Goal: Task Accomplishment & Management: Manage account settings

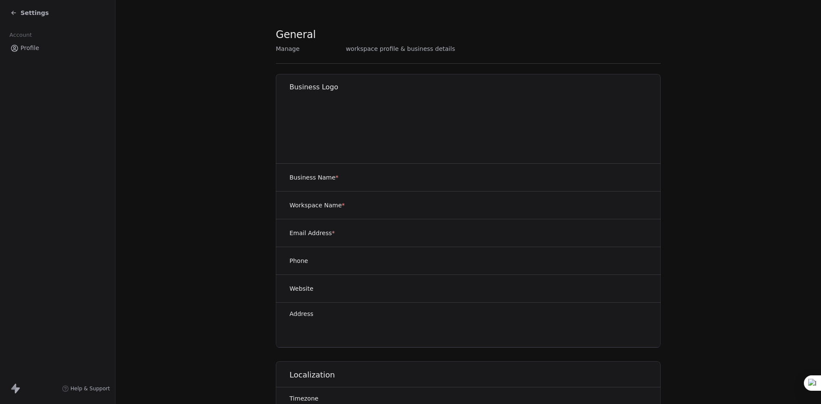
click at [15, 14] on icon at bounding box center [13, 12] width 7 height 7
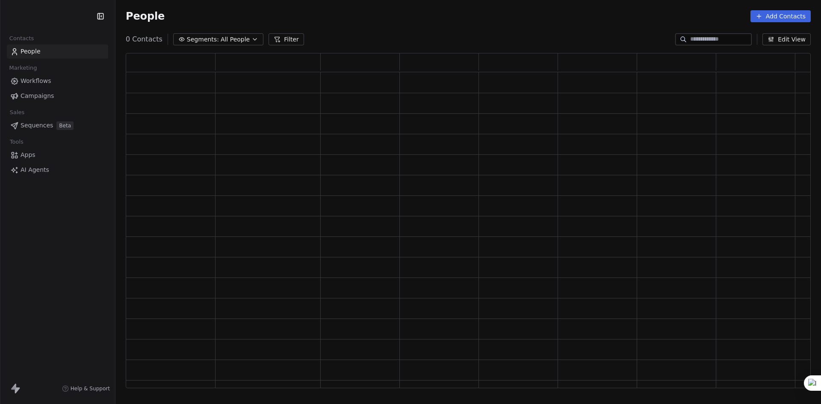
scroll to position [328, 679]
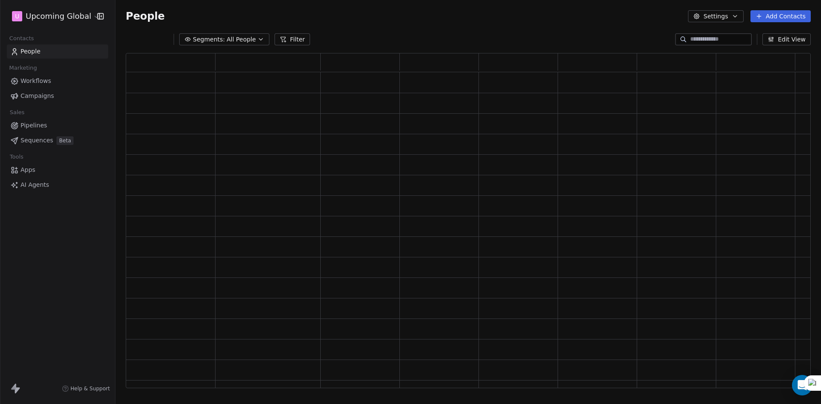
click at [784, 16] on button "Add Contacts" at bounding box center [781, 16] width 60 height 12
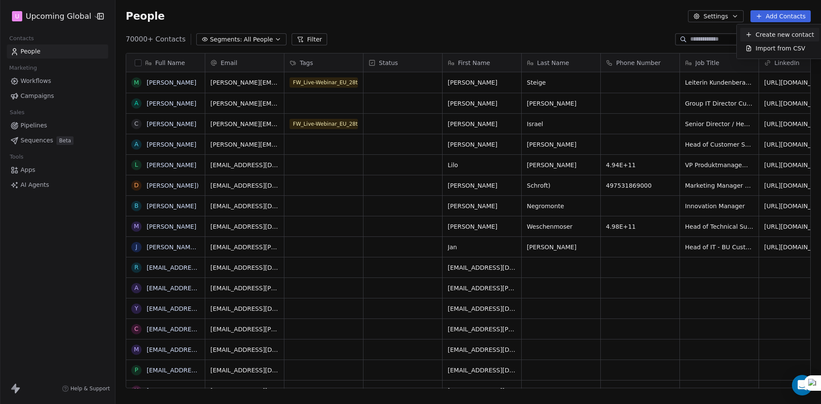
scroll to position [349, 699]
click at [760, 49] on span "Import from CSV" at bounding box center [781, 48] width 50 height 9
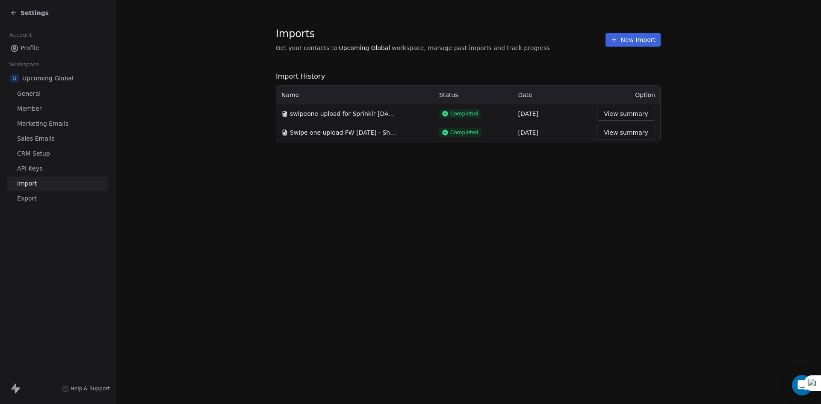
click at [614, 33] on button "New Import" at bounding box center [633, 40] width 55 height 14
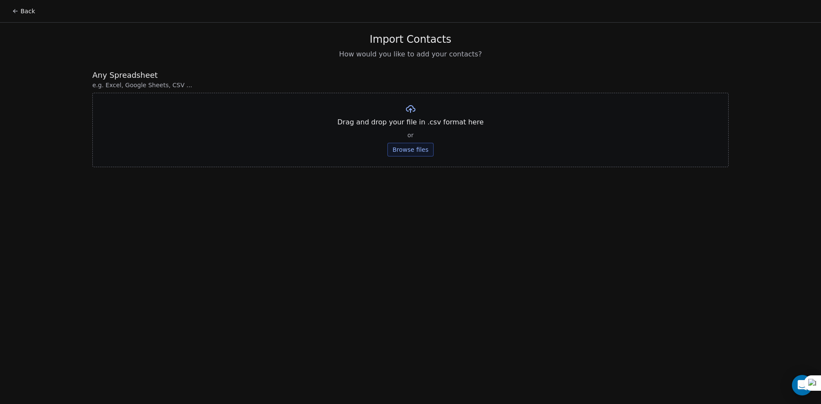
click at [407, 152] on button "Browse files" at bounding box center [411, 150] width 46 height 14
click at [418, 125] on button "Upload" at bounding box center [410, 126] width 31 height 14
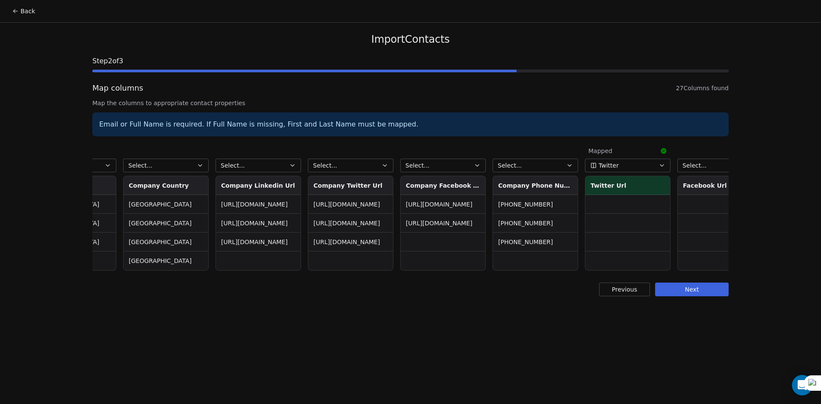
scroll to position [0, 1851]
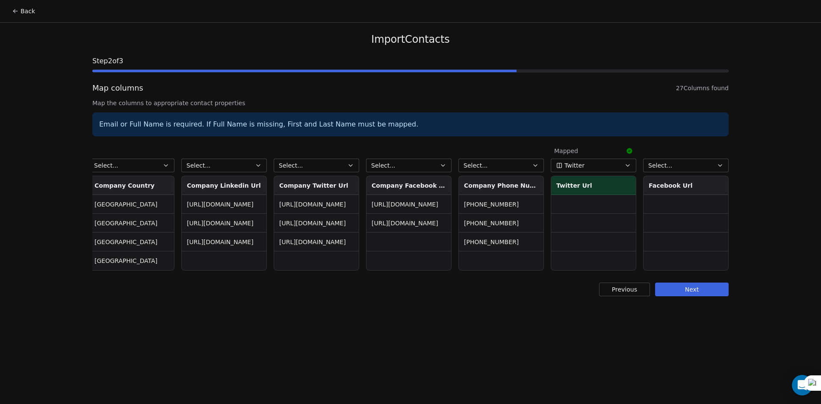
click at [531, 166] on button "Select..." at bounding box center [502, 166] width 86 height 14
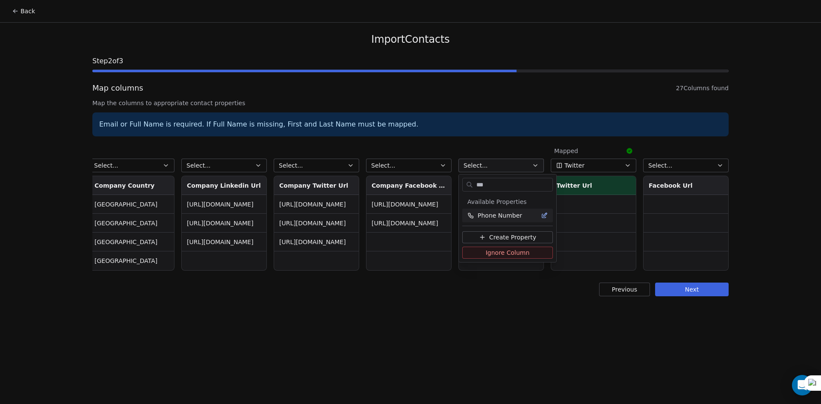
type input "***"
click at [509, 211] on span "Phone Number" at bounding box center [500, 215] width 44 height 9
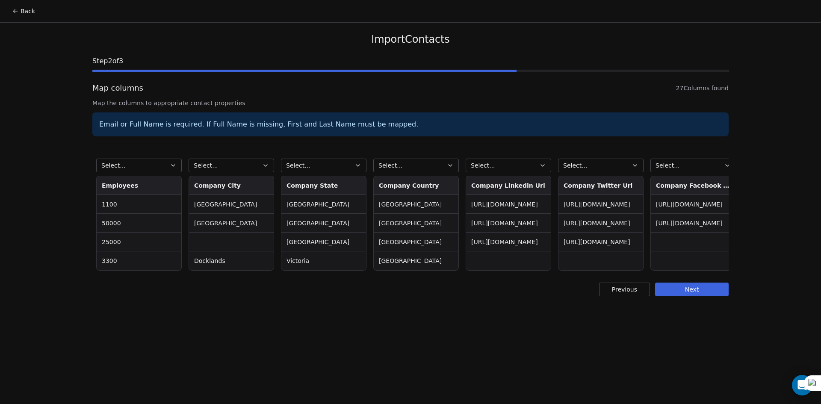
scroll to position [0, 1565]
click at [420, 167] on button "Select..." at bounding box center [418, 166] width 86 height 14
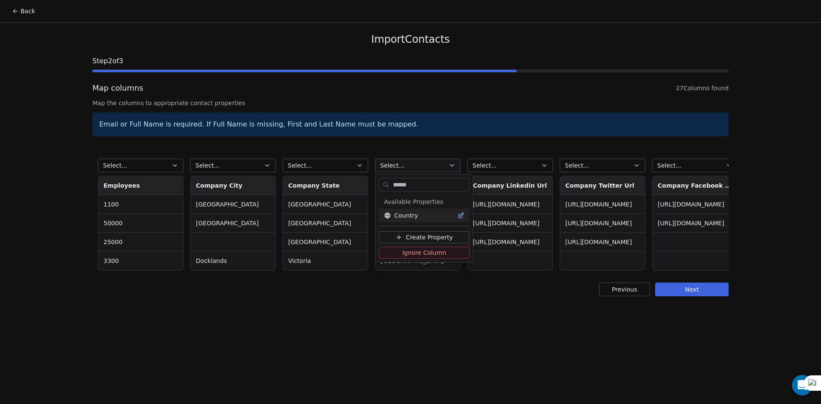
type input "******"
click at [409, 210] on div "Country" at bounding box center [424, 216] width 91 height 14
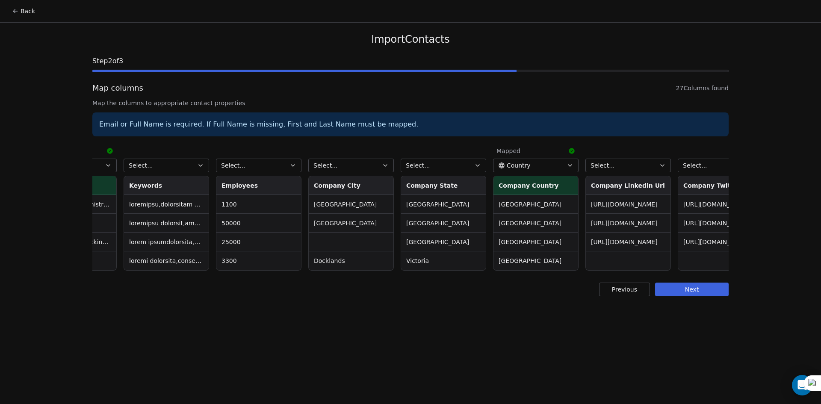
scroll to position [0, 1442]
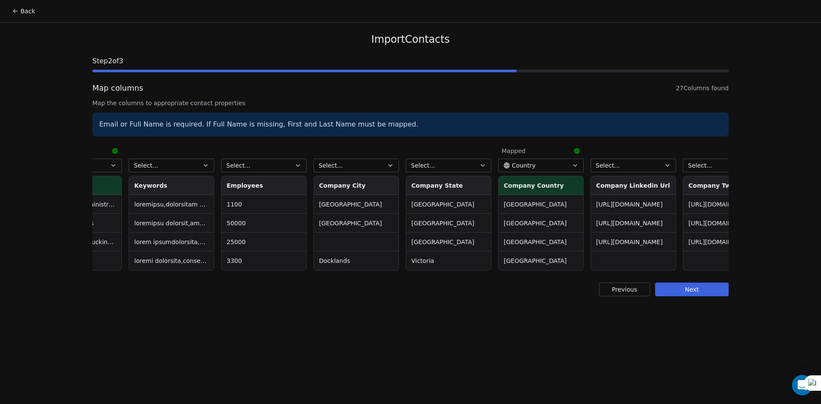
click at [370, 162] on button "Select..." at bounding box center [357, 166] width 86 height 14
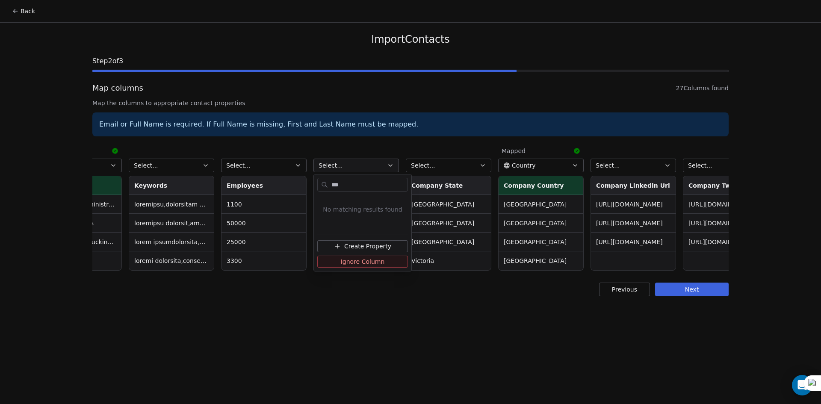
type input "**"
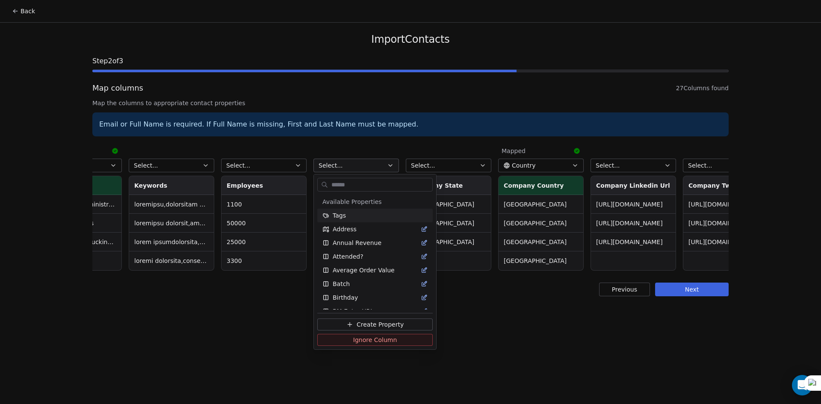
drag, startPoint x: 127, startPoint y: 334, endPoint x: 134, endPoint y: 328, distance: 10.0
click at [127, 334] on html "Back Import Contacts Step 2 of 3 Map columns 27 Columns found Map the columns t…" at bounding box center [410, 202] width 821 height 404
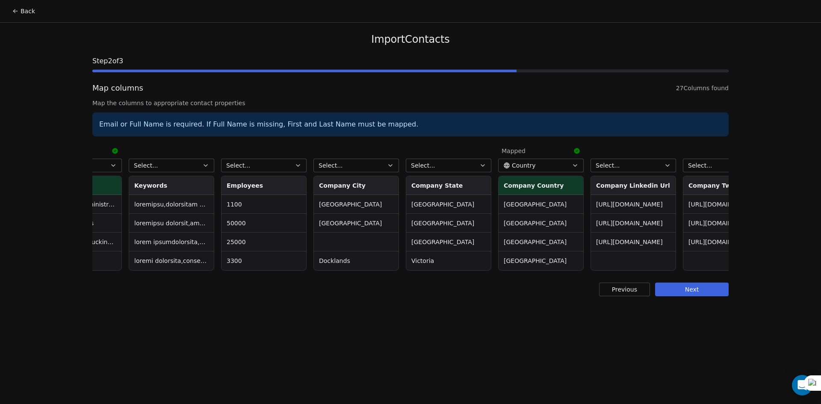
click at [509, 279] on div "Import Contacts Step 2 of 3 Map columns 27 Columns found Map the columns to app…" at bounding box center [410, 165] width 657 height 284
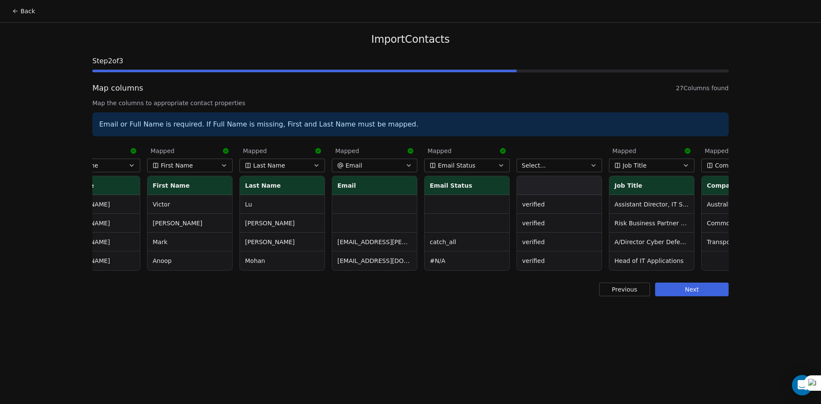
scroll to position [0, 0]
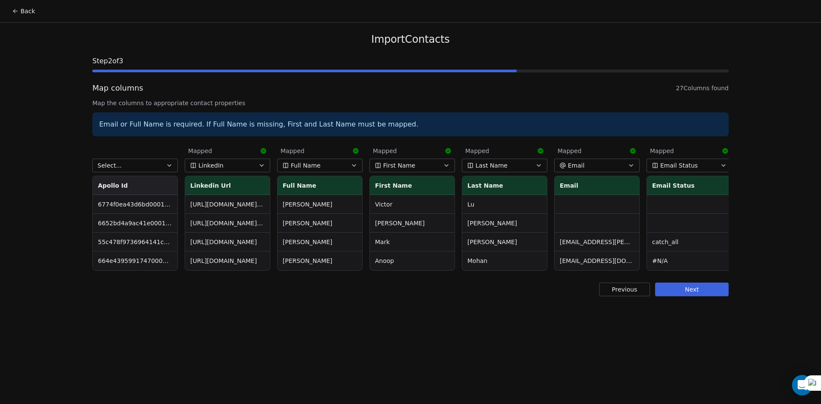
click at [676, 296] on button "Next" at bounding box center [692, 290] width 74 height 14
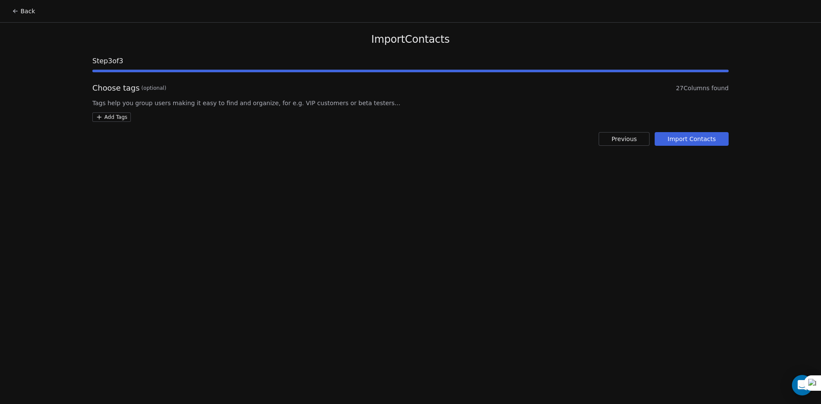
click at [701, 136] on button "Import Contacts" at bounding box center [692, 139] width 74 height 14
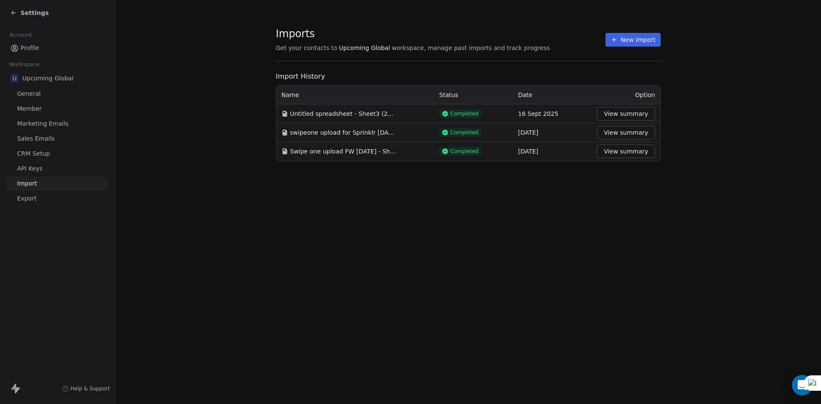
click at [21, 13] on span "Settings" at bounding box center [35, 13] width 28 height 9
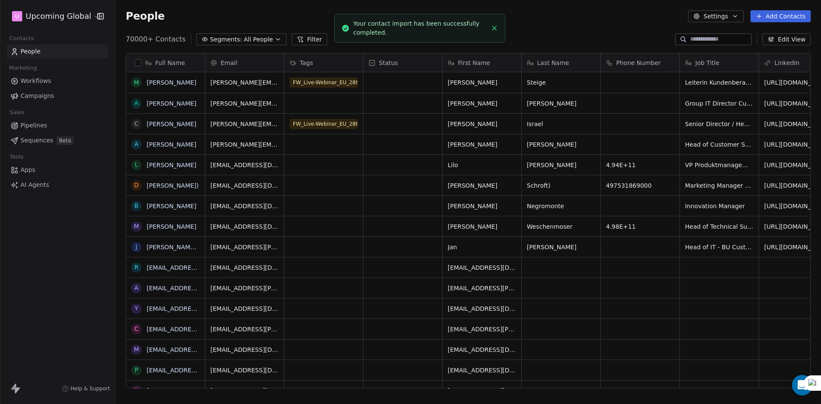
scroll to position [349, 699]
click at [33, 82] on span "Workflows" at bounding box center [36, 81] width 31 height 9
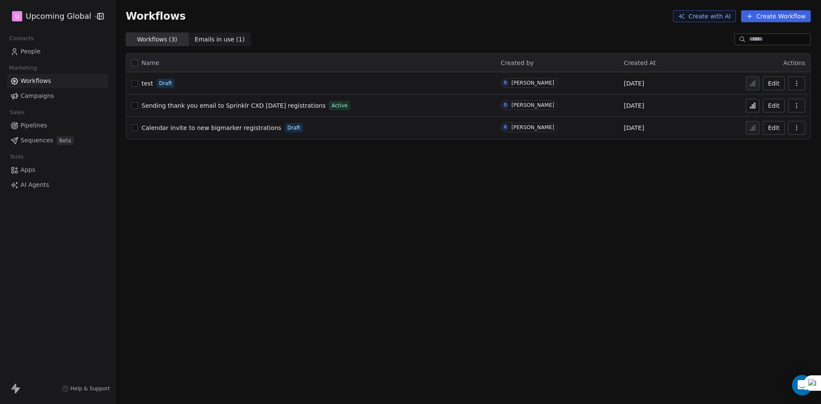
click at [771, 11] on button "Create Workflow" at bounding box center [776, 16] width 70 height 12
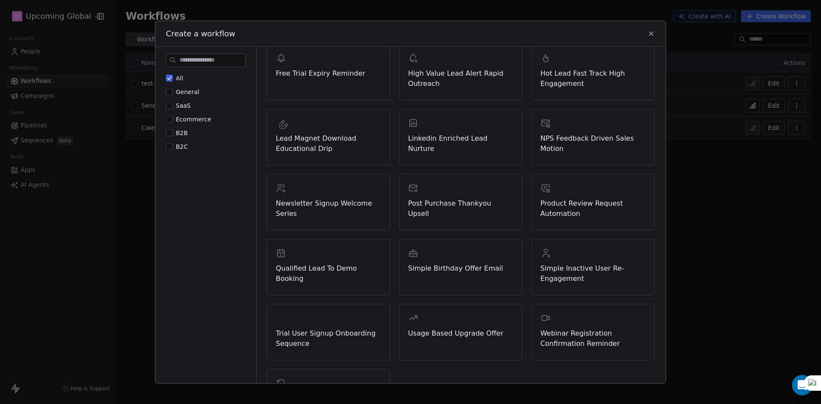
scroll to position [180, 0]
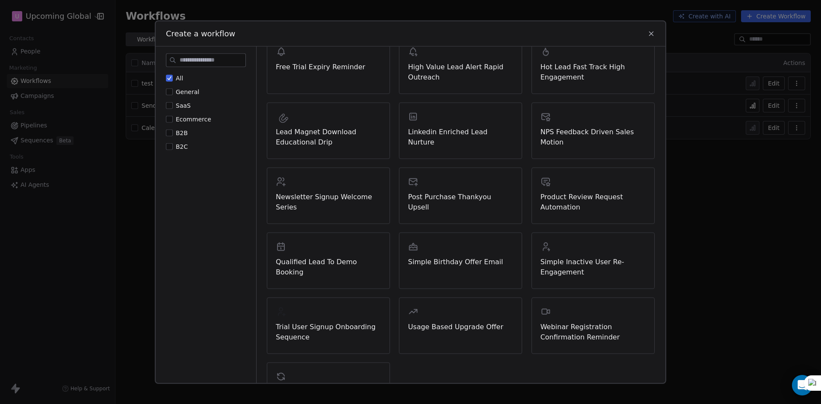
click at [204, 60] on input at bounding box center [213, 59] width 66 height 13
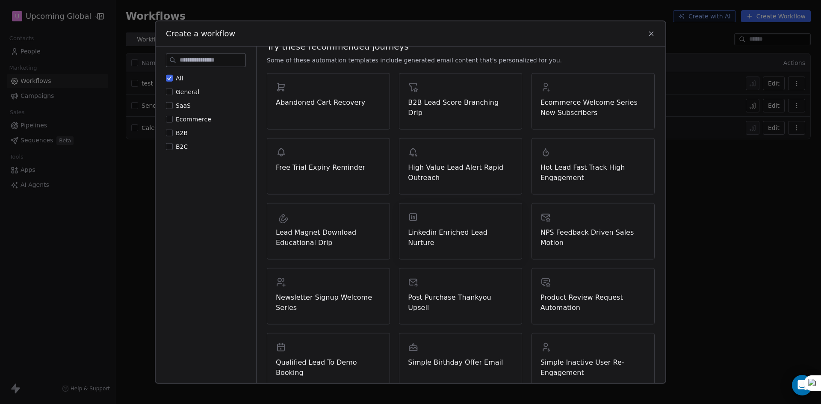
scroll to position [0, 0]
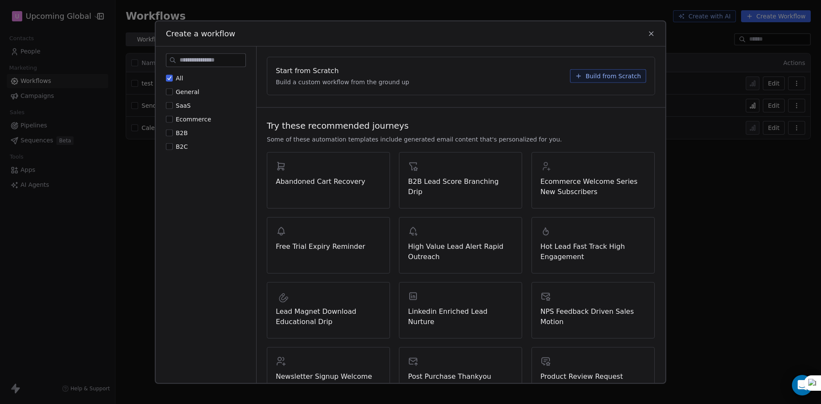
click at [600, 77] on span "Build from Scratch" at bounding box center [614, 75] width 56 height 9
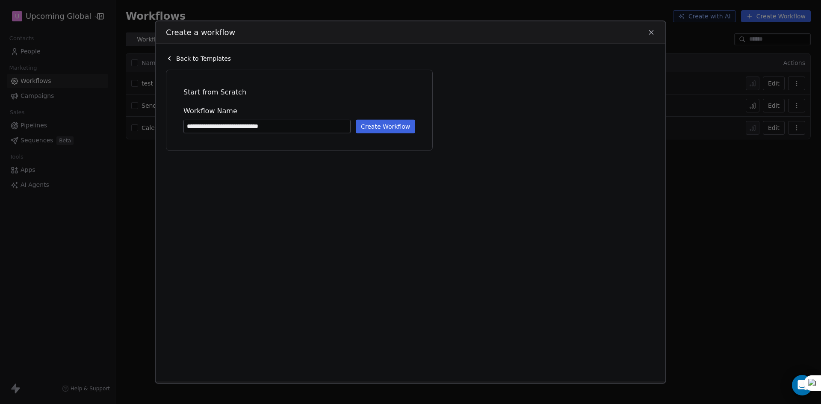
type input "**********"
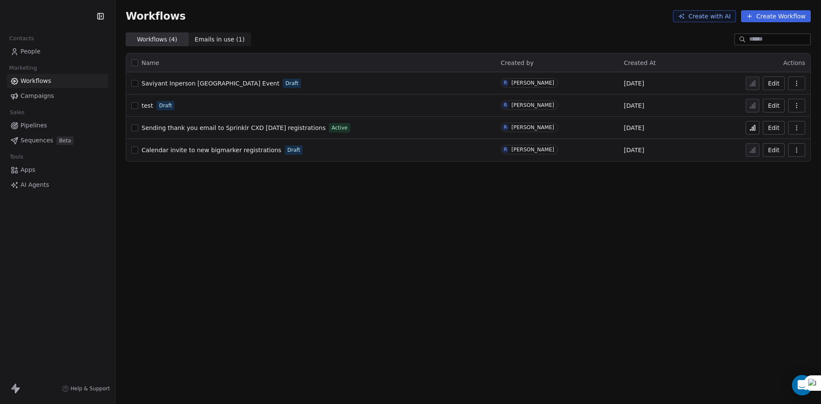
click at [224, 43] on span "Emails in use ( 1 )" at bounding box center [220, 39] width 50 height 9
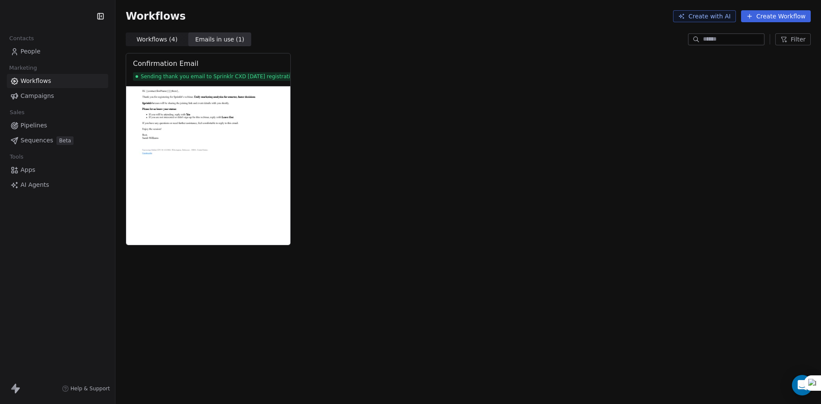
click at [149, 34] on span "Workflows ( 4 ) Workflows ( 4 )" at bounding box center [157, 40] width 63 height 14
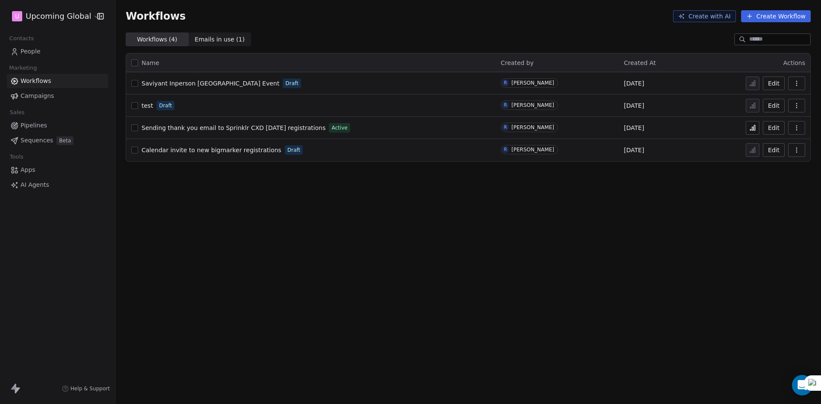
click at [25, 91] on link "Campaigns" at bounding box center [57, 96] width 101 height 14
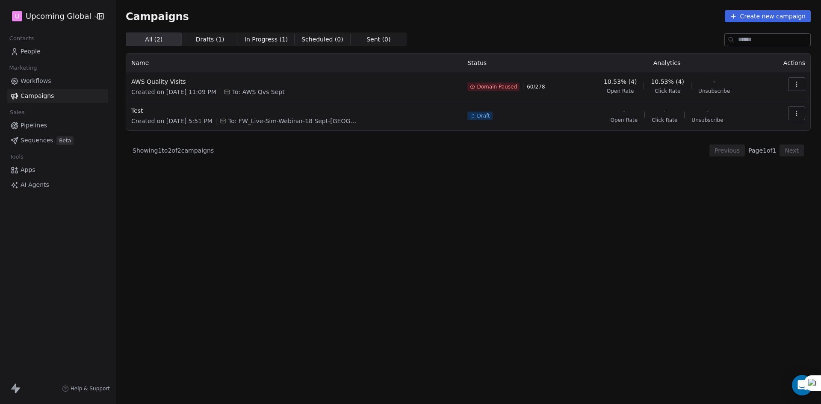
click at [35, 171] on span "Apps" at bounding box center [28, 170] width 15 height 9
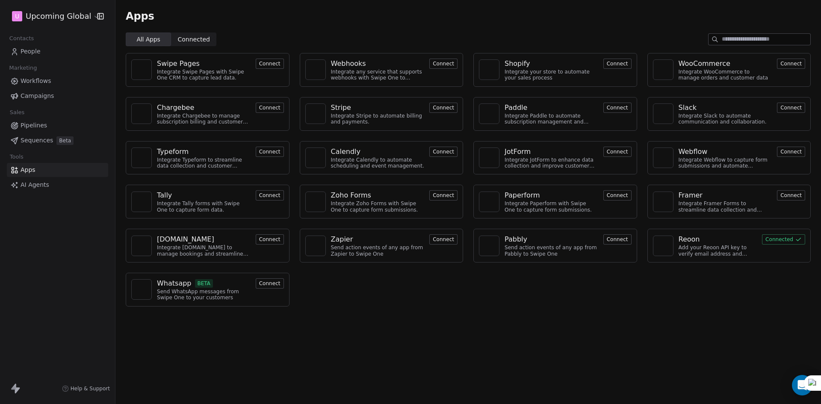
click at [450, 59] on button "Connect" at bounding box center [443, 64] width 28 height 10
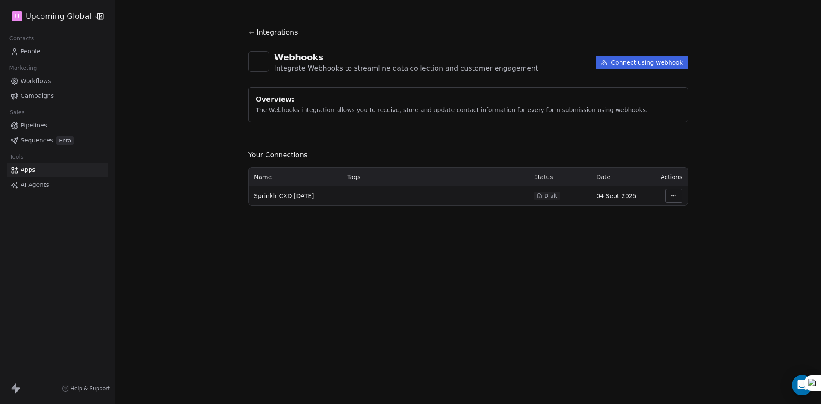
click at [640, 67] on button "Connect using webhook" at bounding box center [642, 63] width 92 height 14
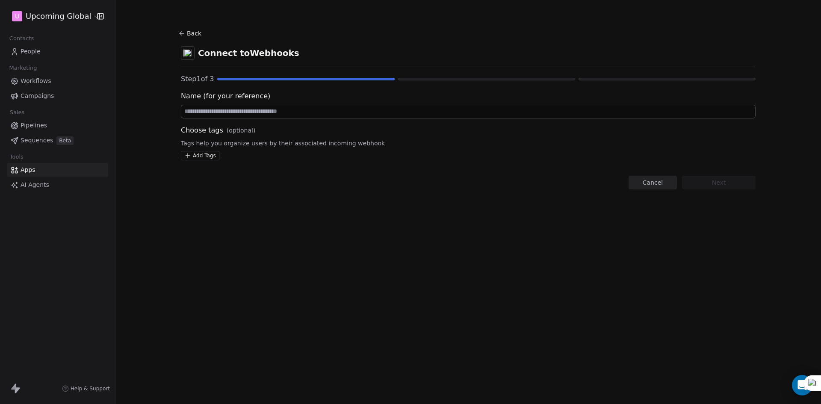
click at [225, 112] on input at bounding box center [468, 111] width 574 height 13
type input "**********"
click at [710, 183] on button "Next" at bounding box center [719, 183] width 74 height 14
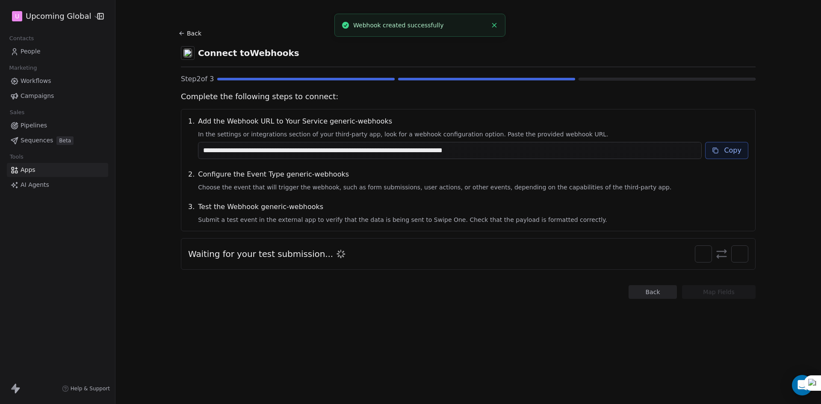
click at [725, 150] on button "Copy" at bounding box center [726, 150] width 43 height 17
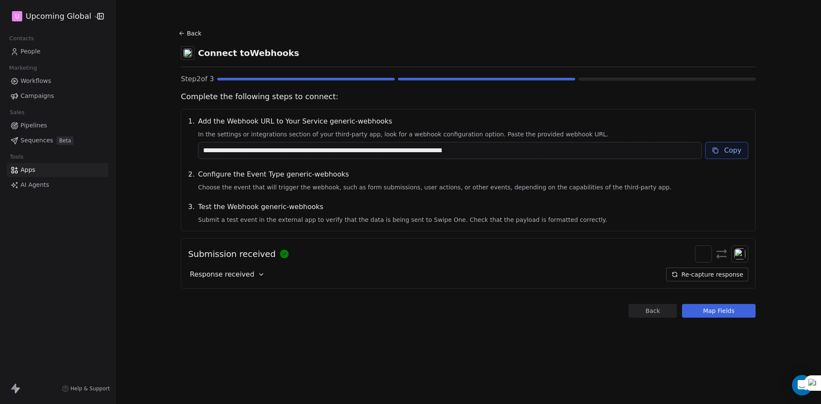
click at [713, 316] on button "Map Fields" at bounding box center [719, 311] width 74 height 14
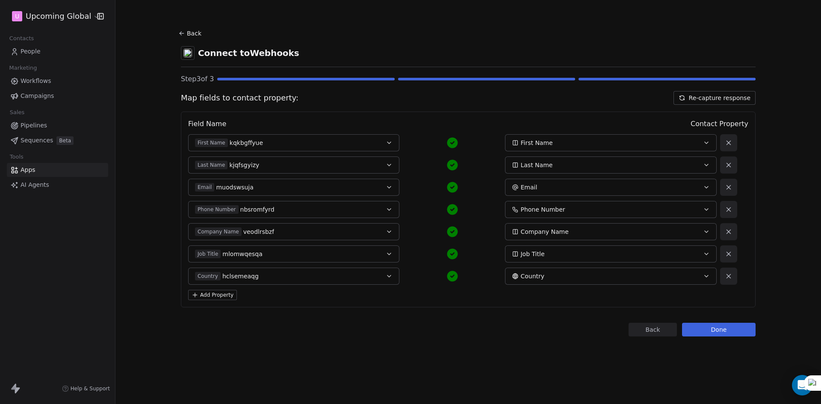
click at [713, 327] on button "Done" at bounding box center [719, 330] width 74 height 14
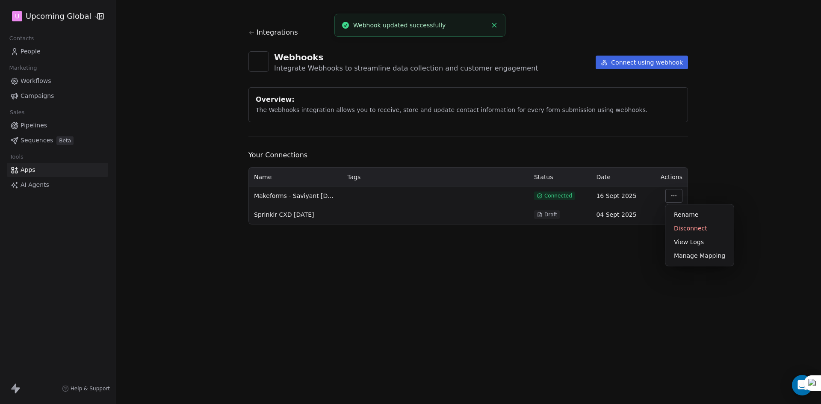
click at [669, 197] on html "U Upcoming Global Contacts People Marketing Workflows Campaigns Sales Pipelines…" at bounding box center [410, 202] width 821 height 404
click at [320, 199] on html "U Upcoming Global Contacts People Marketing Workflows Campaigns Sales Pipelines…" at bounding box center [410, 202] width 821 height 404
click at [674, 195] on html "U Upcoming Global Contacts People Marketing Workflows Campaigns Sales Pipelines…" at bounding box center [410, 202] width 821 height 404
click at [690, 260] on div "Manage Mapping" at bounding box center [700, 256] width 62 height 14
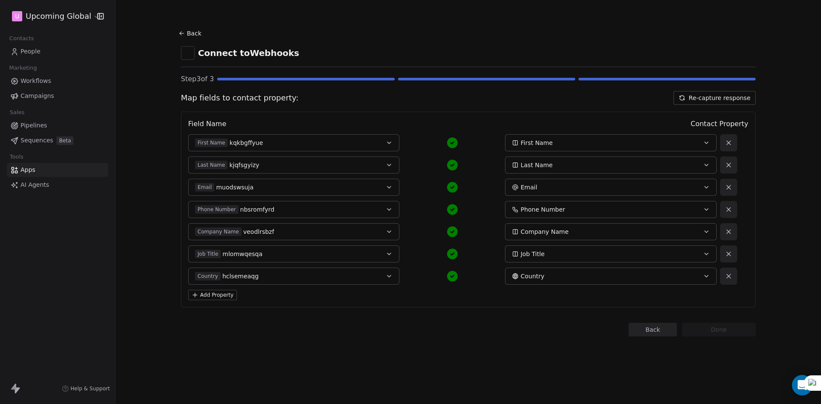
click at [227, 299] on button "Add Property" at bounding box center [212, 295] width 49 height 10
click at [553, 303] on button "Select Property" at bounding box center [610, 298] width 211 height 17
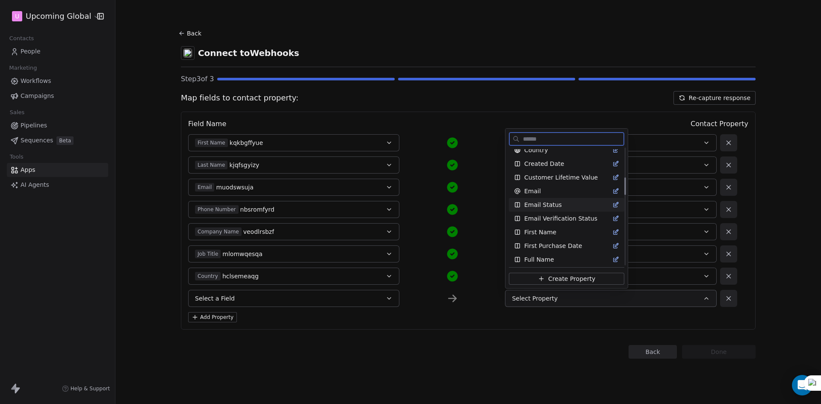
scroll to position [214, 0]
click at [487, 389] on html "U Upcoming Global Contacts People Marketing Workflows Campaigns Sales Pipelines…" at bounding box center [410, 202] width 821 height 404
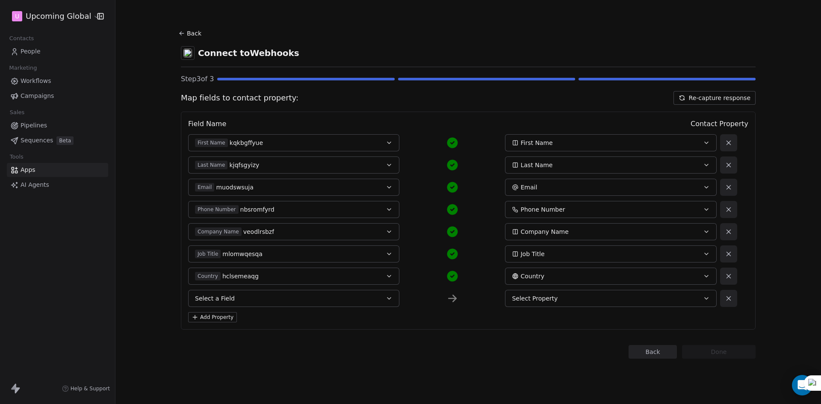
click at [535, 301] on span "Select Property" at bounding box center [535, 298] width 46 height 9
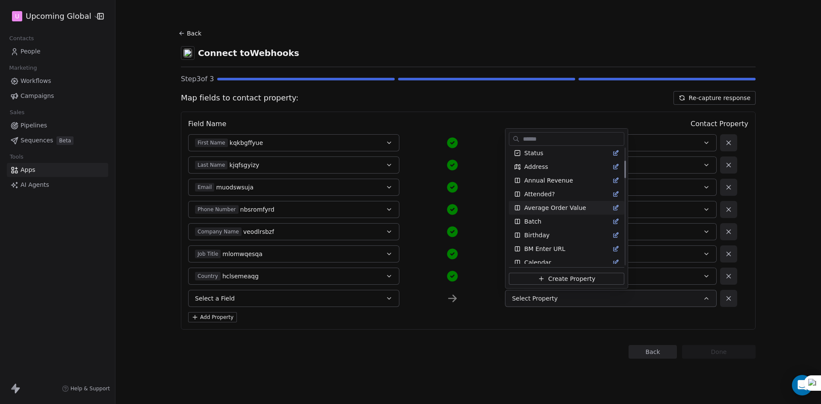
scroll to position [0, 0]
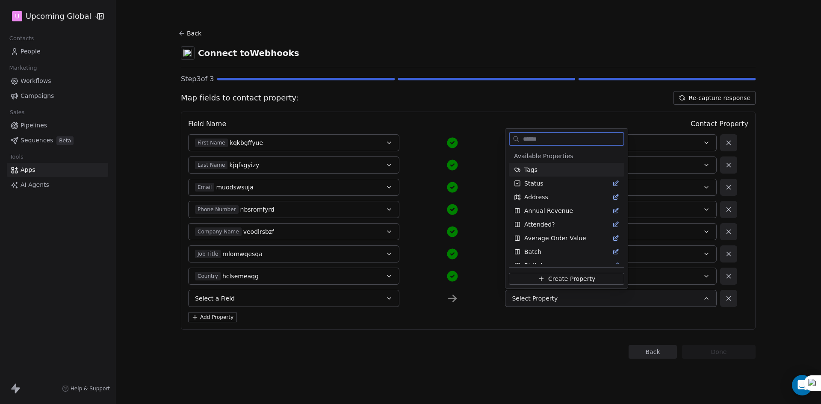
click at [534, 168] on span "Tags" at bounding box center [530, 170] width 13 height 9
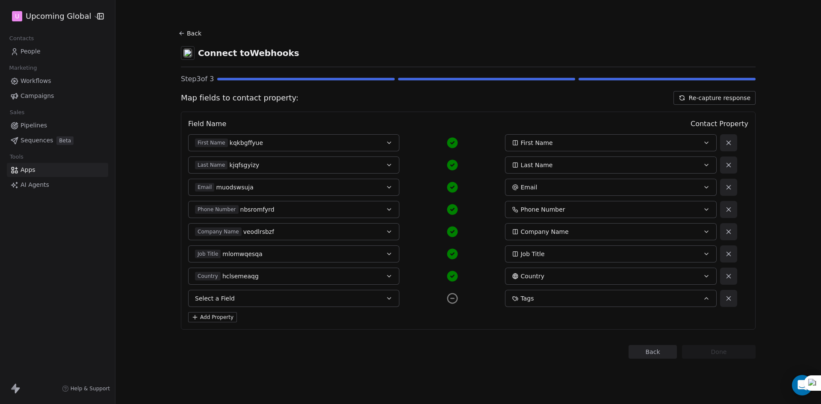
click at [312, 304] on button "Select a Field" at bounding box center [293, 298] width 211 height 17
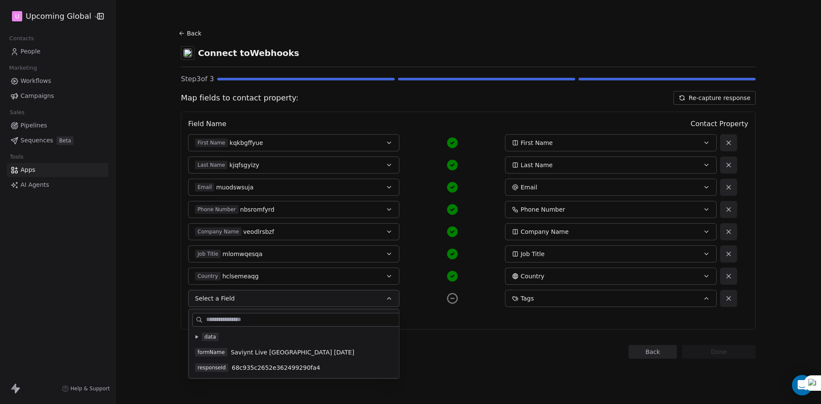
type input "*"
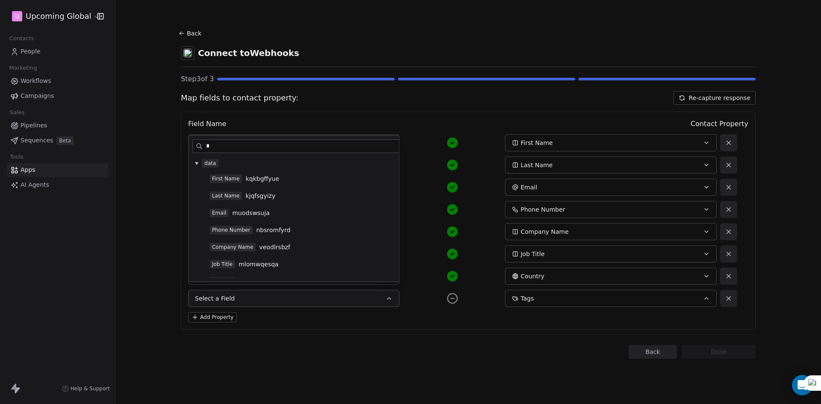
type input "*"
click at [217, 299] on span "Select a Field" at bounding box center [215, 298] width 40 height 9
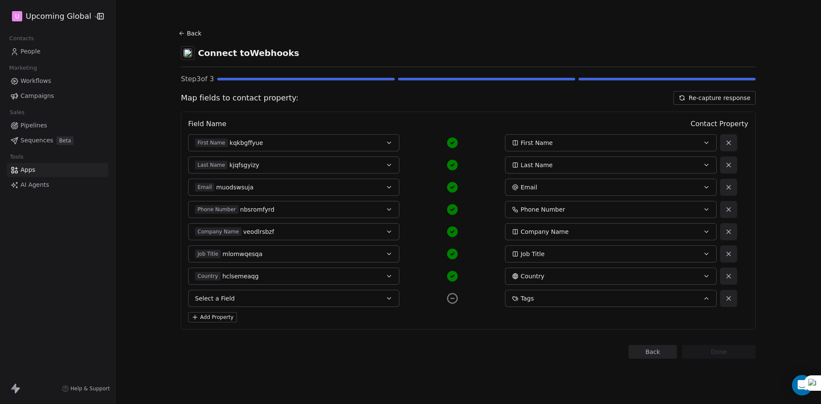
click at [217, 299] on span "Select a Field" at bounding box center [215, 298] width 40 height 9
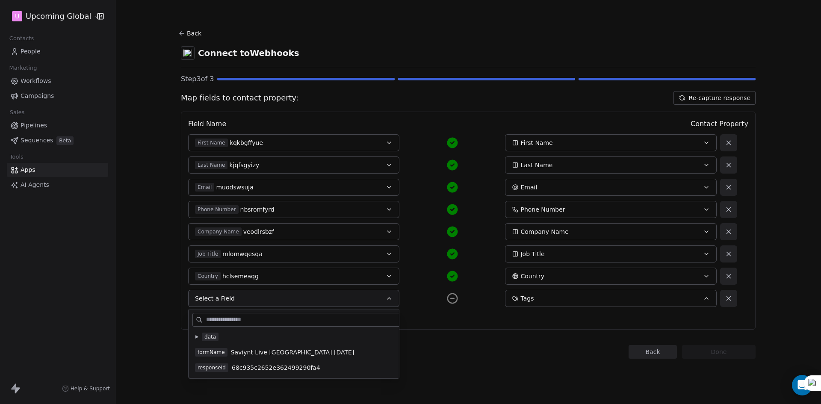
click at [455, 333] on div "Back Connect to Webhooks Step 3 of 3 Map fields to contact property: Re-capture…" at bounding box center [468, 192] width 575 height 331
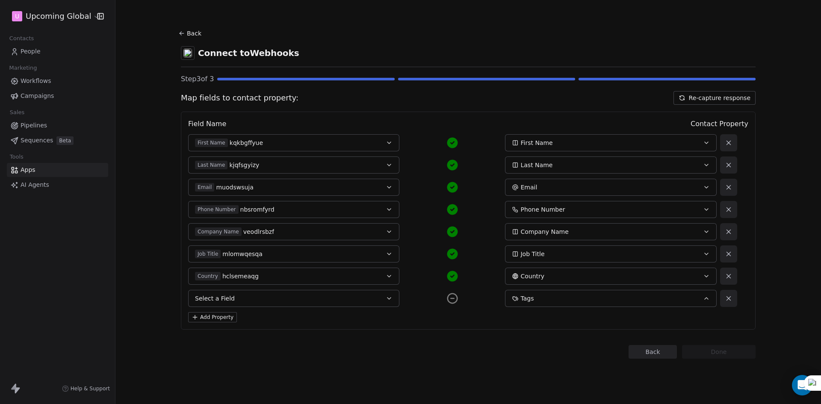
click at [449, 300] on icon at bounding box center [452, 298] width 13 height 13
click at [452, 301] on icon at bounding box center [452, 298] width 13 height 13
click at [708, 299] on icon "button" at bounding box center [706, 299] width 3 height 2
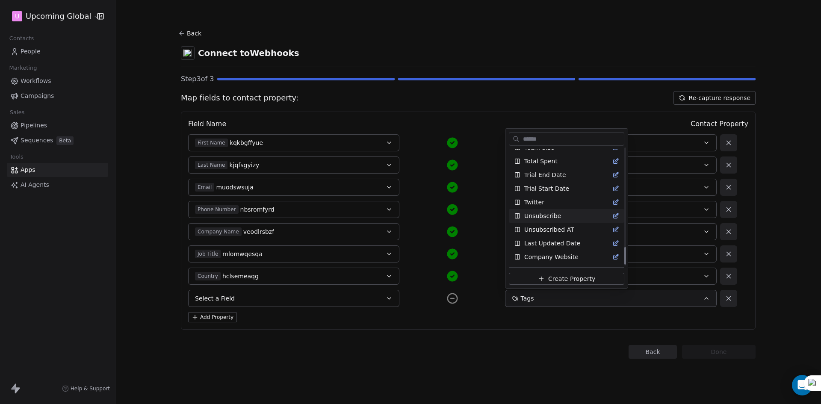
scroll to position [609, 0]
click at [458, 358] on html "U Upcoming Global Contacts People Marketing Workflows Campaigns Sales Pipelines…" at bounding box center [410, 202] width 821 height 404
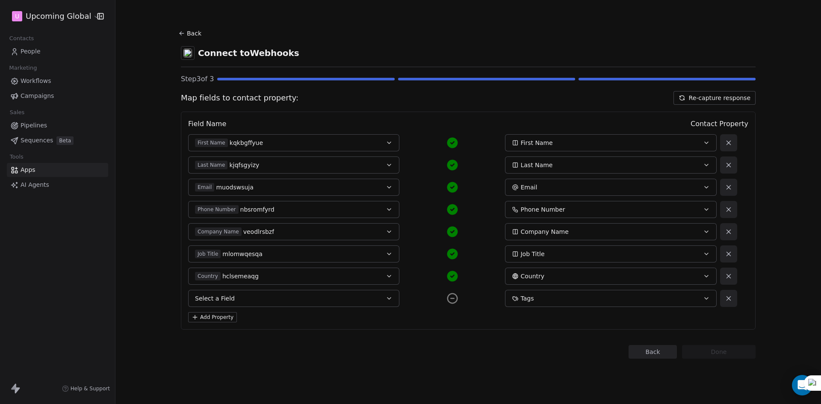
click at [739, 297] on div "Field Name Contact Property First Name kqkbgffyue First Name Last Name kjqfsgyi…" at bounding box center [468, 221] width 575 height 218
click at [737, 297] on button at bounding box center [728, 298] width 17 height 17
click at [581, 308] on div "Back Connect to Webhooks Step 3 of 3 Map fields to contact property: Re-capture…" at bounding box center [468, 181] width 575 height 309
click at [473, 116] on div "Field Name Contact Property First Name kqkbgffyue First Name Last Name kjqfsgyi…" at bounding box center [468, 210] width 575 height 196
click at [561, 147] on div "First Name" at bounding box center [601, 143] width 178 height 9
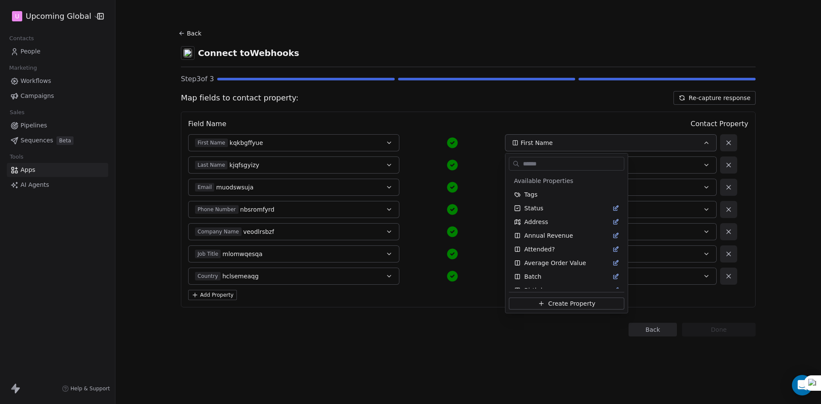
scroll to position [187, 0]
click at [577, 123] on html "U Upcoming Global Contacts People Marketing Workflows Campaigns Sales Pipelines…" at bounding box center [410, 202] width 821 height 404
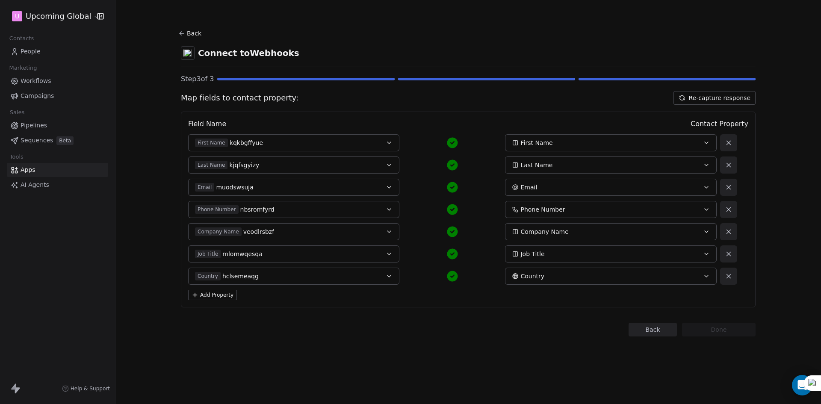
click at [331, 277] on div "Country hclsemeaqg" at bounding box center [284, 276] width 178 height 9
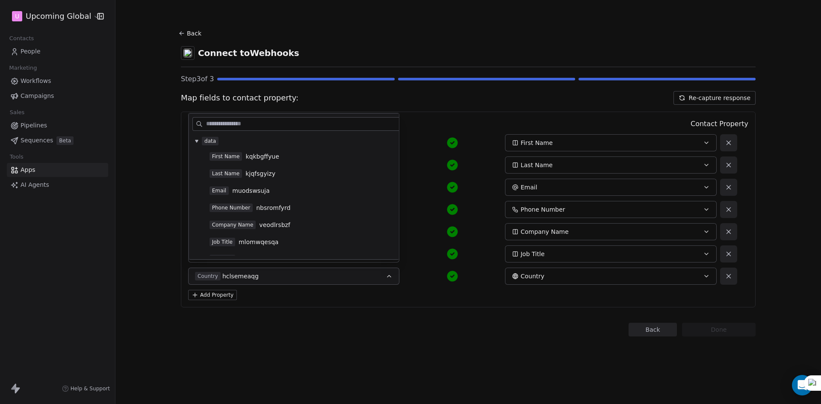
click at [330, 276] on div "Country hclsemeaqg" at bounding box center [284, 276] width 178 height 9
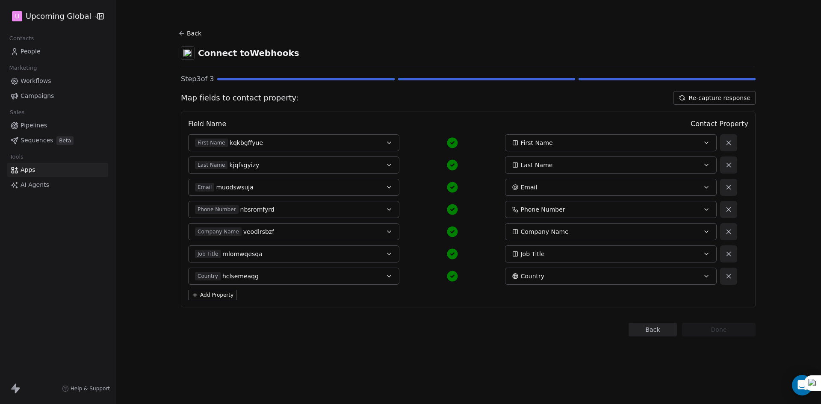
click at [743, 338] on section "Back Connect to Webhooks Step 3 of 3 Map fields to contact property: Re-capture…" at bounding box center [468, 182] width 616 height 364
click at [649, 334] on button "Back" at bounding box center [653, 330] width 48 height 14
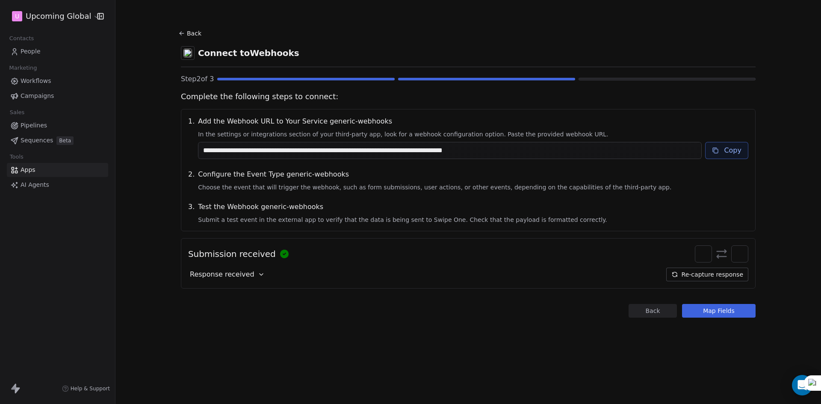
click at [719, 314] on button "Map Fields" at bounding box center [719, 311] width 74 height 14
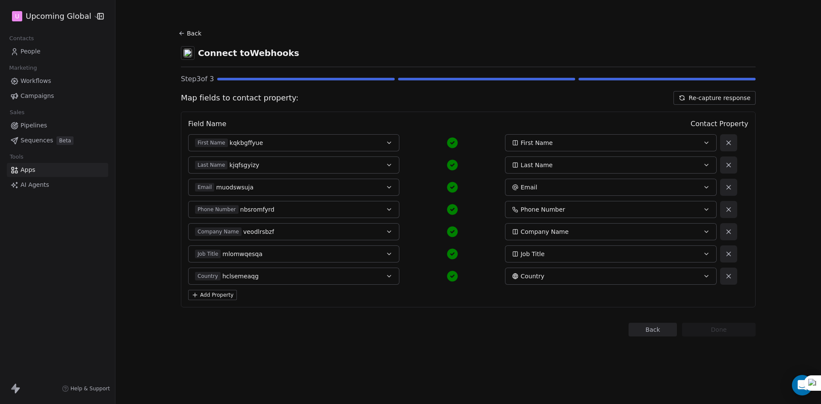
click at [668, 326] on button "Back" at bounding box center [653, 330] width 48 height 14
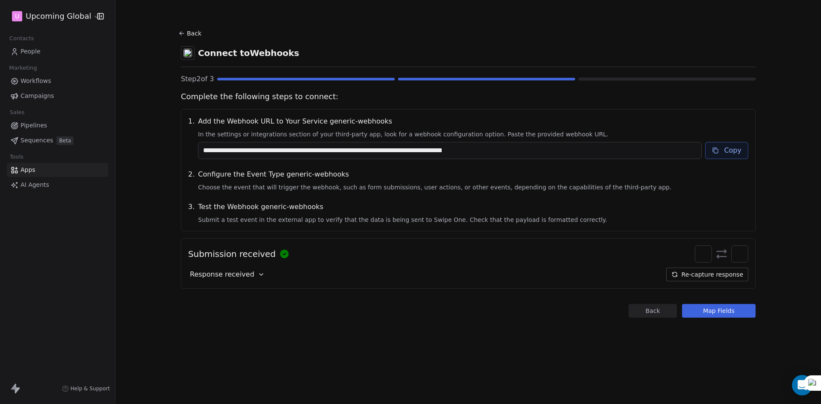
click at [234, 269] on div "Response received" at bounding box center [227, 275] width 78 height 14
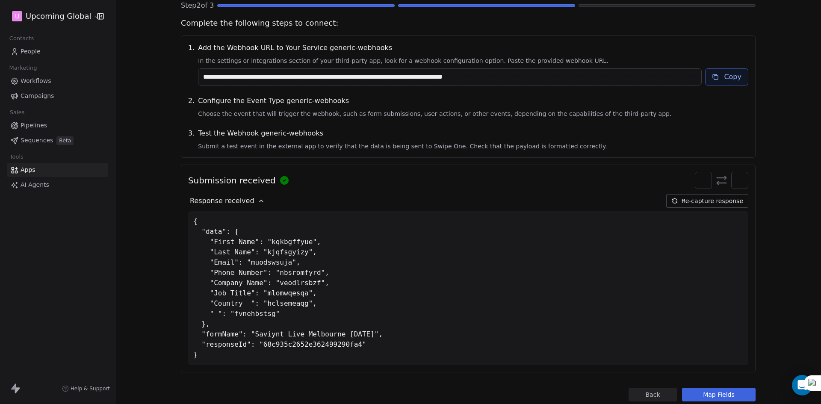
scroll to position [98, 0]
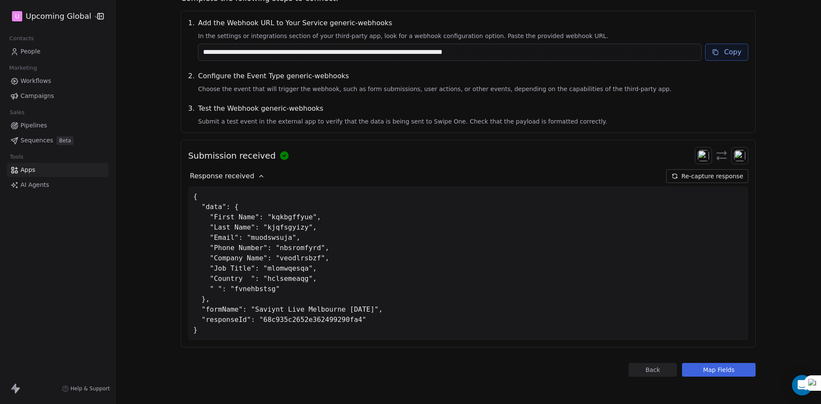
click at [718, 371] on button "Map Fields" at bounding box center [719, 370] width 74 height 14
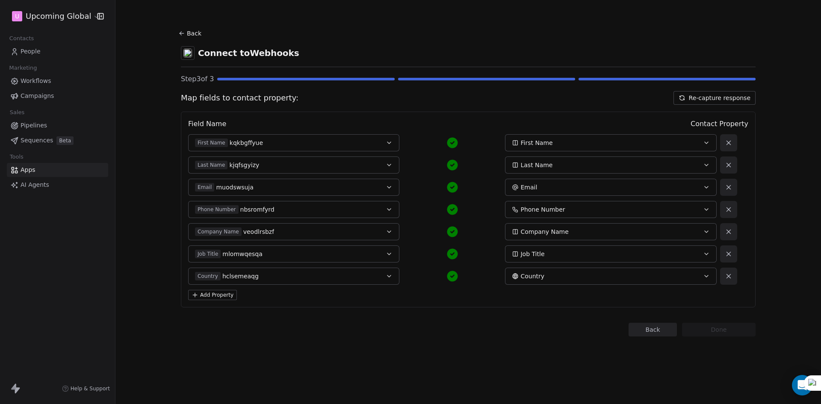
click at [704, 122] on span "Contact Property" at bounding box center [720, 124] width 58 height 10
click at [314, 193] on button "Email muodswsuja" at bounding box center [293, 187] width 211 height 17
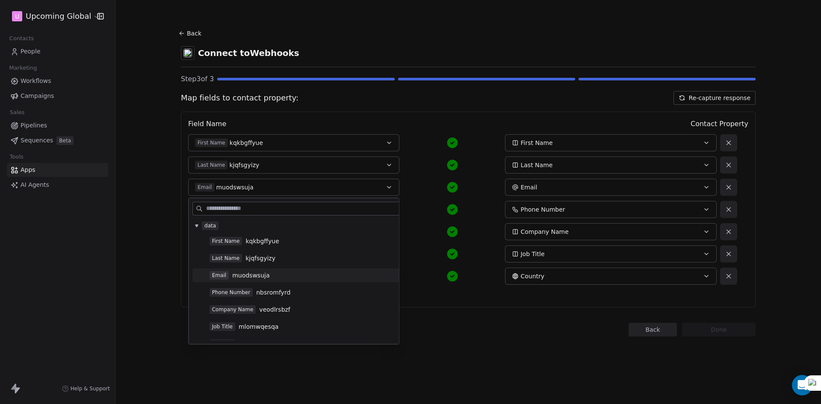
click at [430, 182] on div "Email muodswsuja Email" at bounding box center [452, 187] width 529 height 17
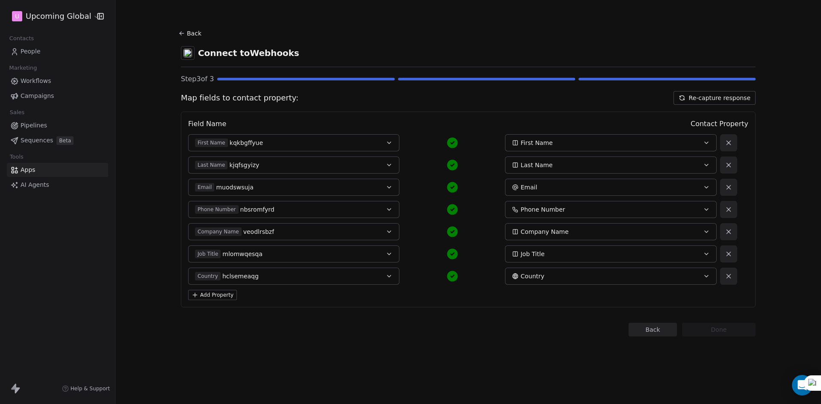
click at [454, 140] on icon at bounding box center [452, 143] width 11 height 11
click at [451, 168] on icon at bounding box center [452, 165] width 11 height 11
click at [311, 272] on button "Country hclsemeaqg" at bounding box center [293, 276] width 211 height 17
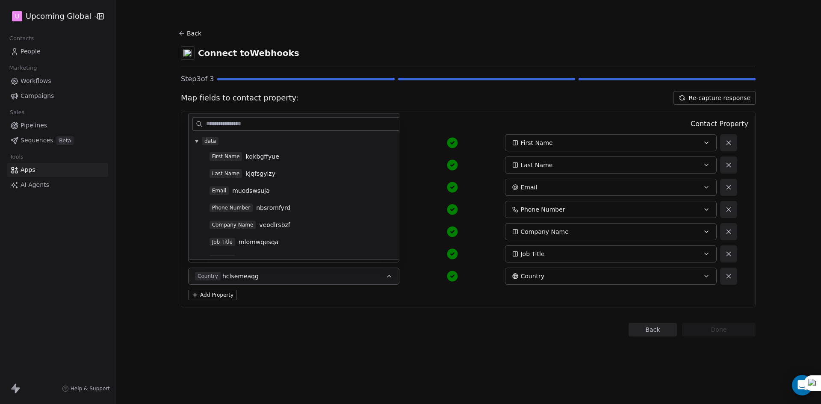
click at [123, 74] on div "Back Connect to Webhooks Step 3 of 3 Map fields to contact property: Re-capture…" at bounding box center [468, 202] width 706 height 404
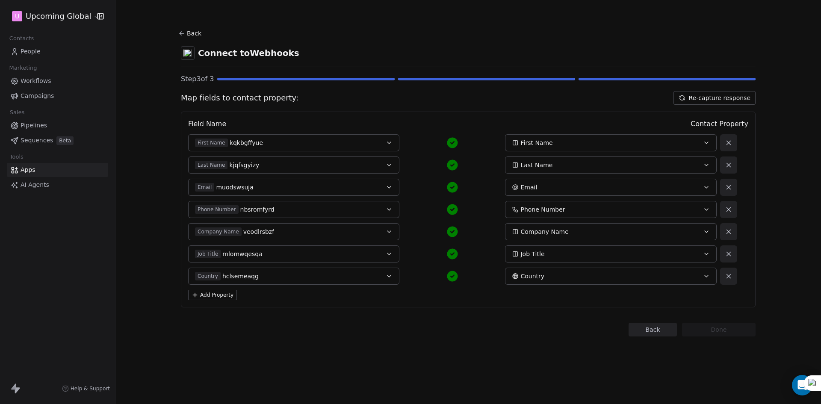
click at [194, 32] on button "Back" at bounding box center [191, 33] width 27 height 15
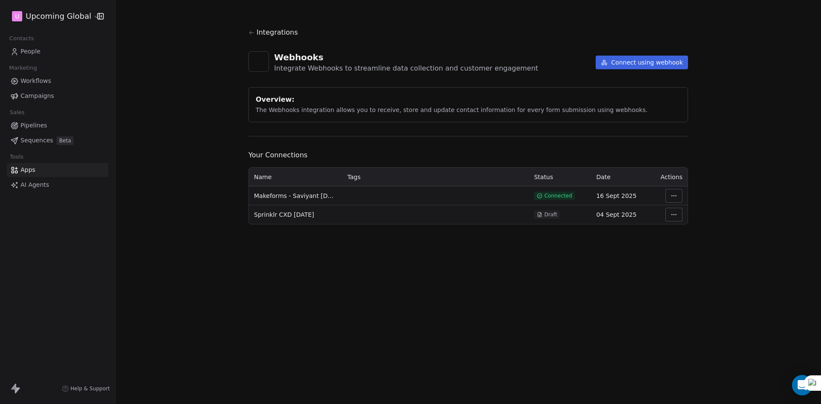
click at [32, 82] on span "Workflows" at bounding box center [36, 81] width 31 height 9
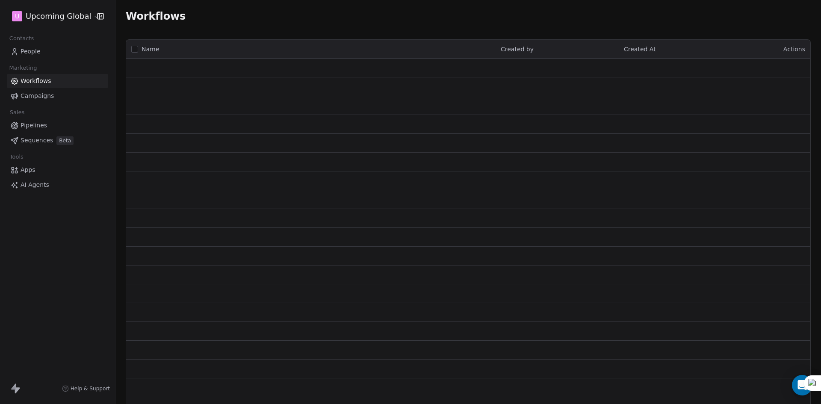
click at [35, 51] on span "People" at bounding box center [31, 51] width 20 height 9
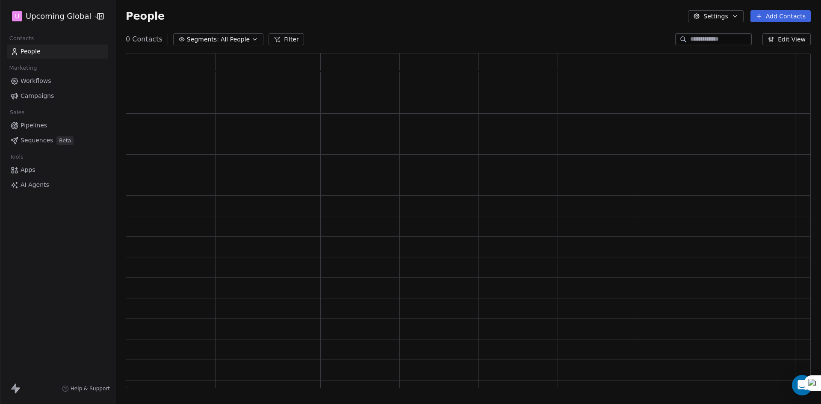
scroll to position [328, 679]
click at [245, 39] on span "All People" at bounding box center [241, 39] width 29 height 9
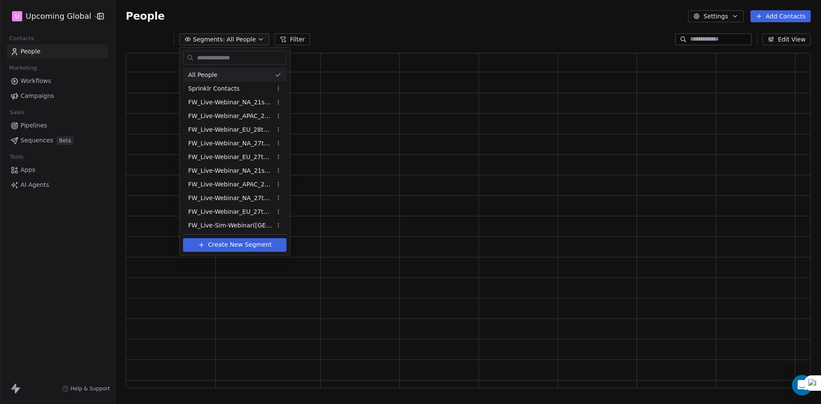
click at [347, 34] on html "U Upcoming Global Contacts People Marketing Workflows Campaigns Sales Pipelines…" at bounding box center [410, 202] width 821 height 404
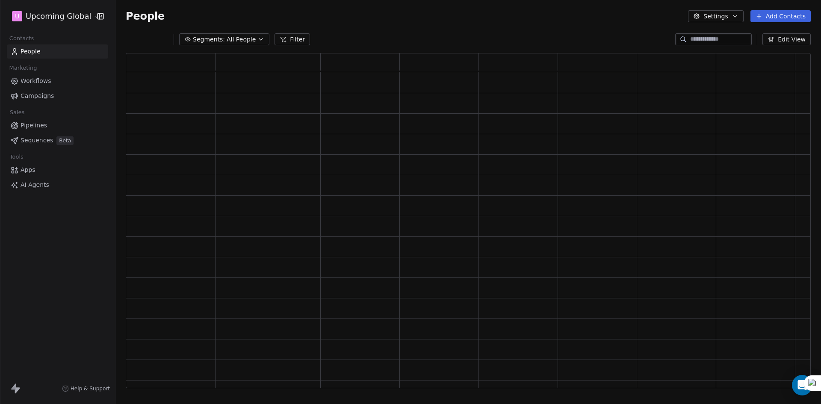
click at [243, 41] on span "All People" at bounding box center [241, 39] width 29 height 9
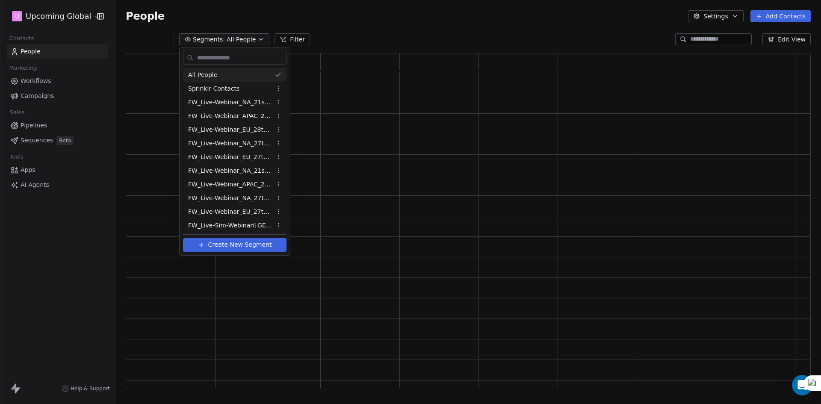
click at [365, 37] on html "U Upcoming Global Contacts People Marketing Workflows Campaigns Sales Pipelines…" at bounding box center [410, 202] width 821 height 404
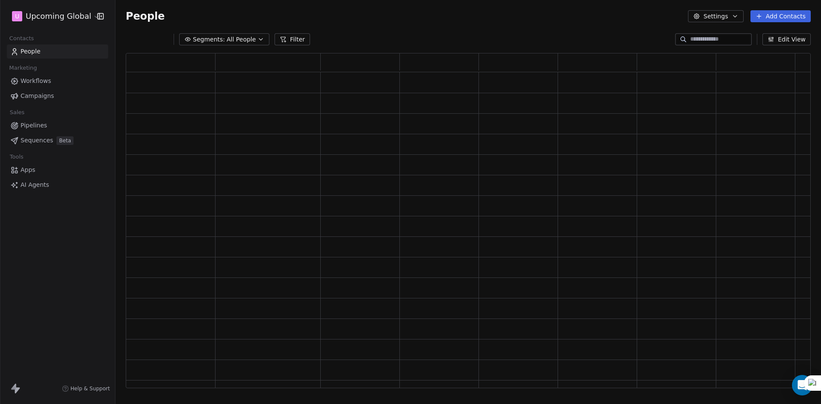
click at [284, 43] on button "Filter" at bounding box center [293, 39] width 36 height 12
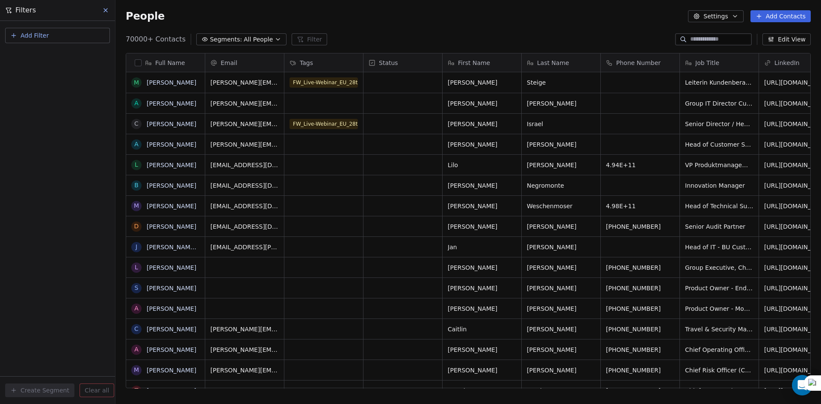
scroll to position [349, 699]
click at [35, 31] on span "Add Filter" at bounding box center [35, 35] width 28 height 9
click at [40, 61] on div "Contact properties" at bounding box center [57, 56] width 97 height 14
type input "***"
click at [29, 90] on span "Project Name" at bounding box center [34, 86] width 40 height 9
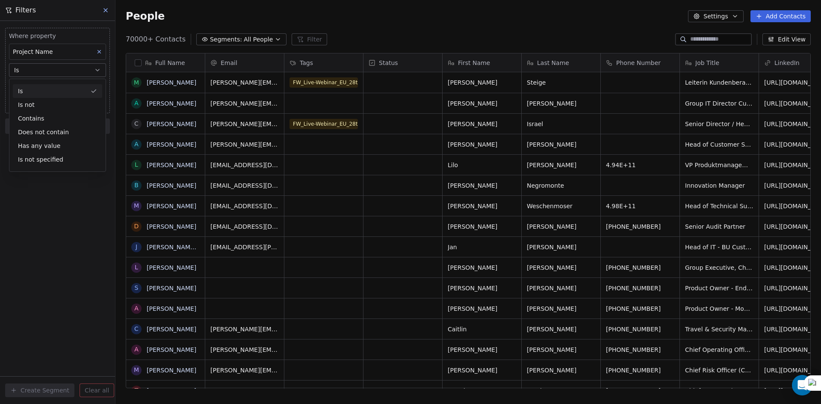
click at [38, 71] on button "Is" at bounding box center [57, 70] width 97 height 14
click at [36, 83] on input at bounding box center [57, 87] width 96 height 13
click at [74, 44] on div "Add Filter" at bounding box center [57, 37] width 105 height 19
click at [60, 35] on button "Add Filter" at bounding box center [57, 35] width 105 height 15
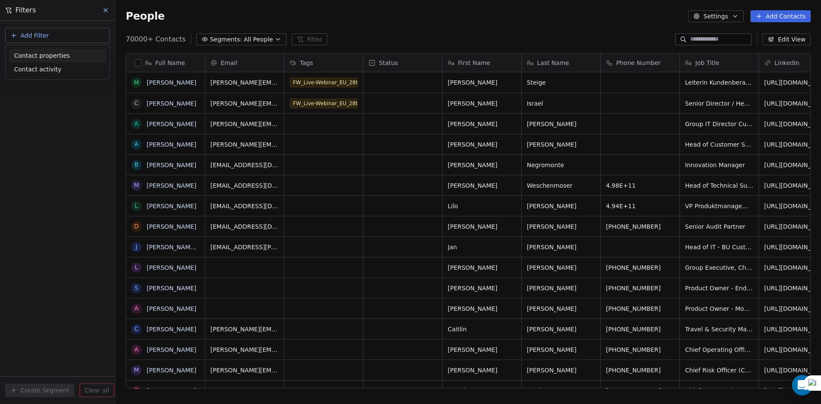
click at [48, 51] on span "Contact properties" at bounding box center [42, 55] width 56 height 9
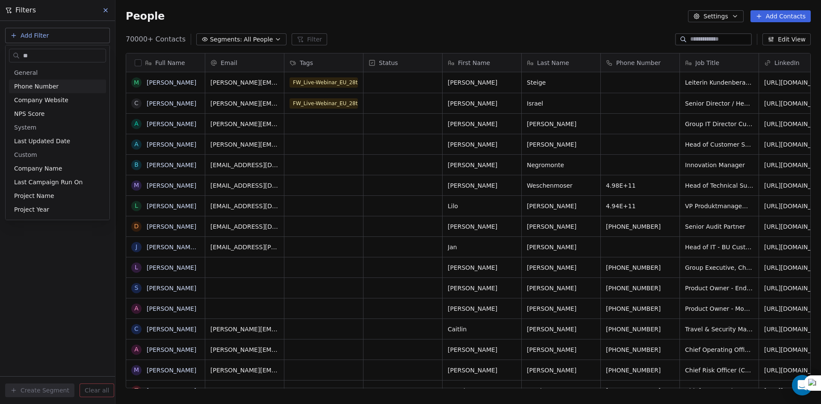
type input "***"
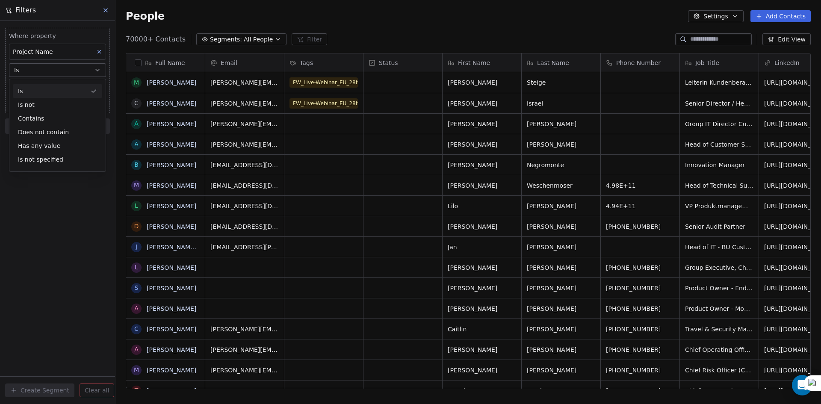
drag, startPoint x: 37, startPoint y: 93, endPoint x: 39, endPoint y: 84, distance: 9.3
click at [40, 83] on div "Is Is not Contains Does not contain Has any value Is not specified" at bounding box center [57, 125] width 97 height 93
click at [44, 68] on button "Is" at bounding box center [57, 70] width 97 height 14
click at [38, 90] on input at bounding box center [57, 87] width 96 height 13
paste input "**********"
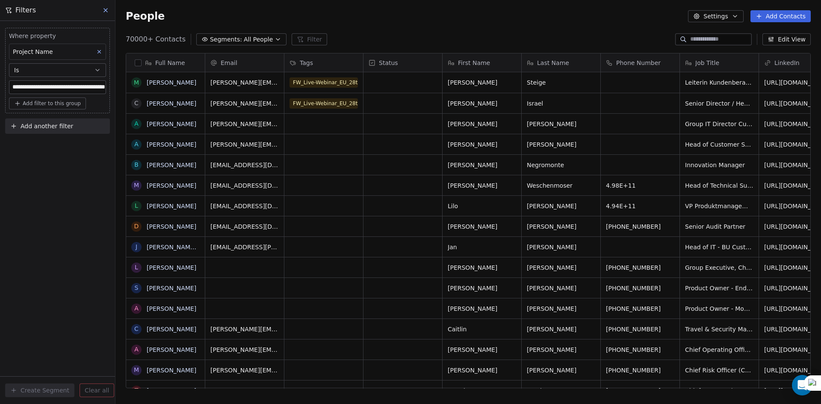
scroll to position [0, 29]
click at [95, 87] on input "**********" at bounding box center [57, 87] width 96 height 13
type input "**********"
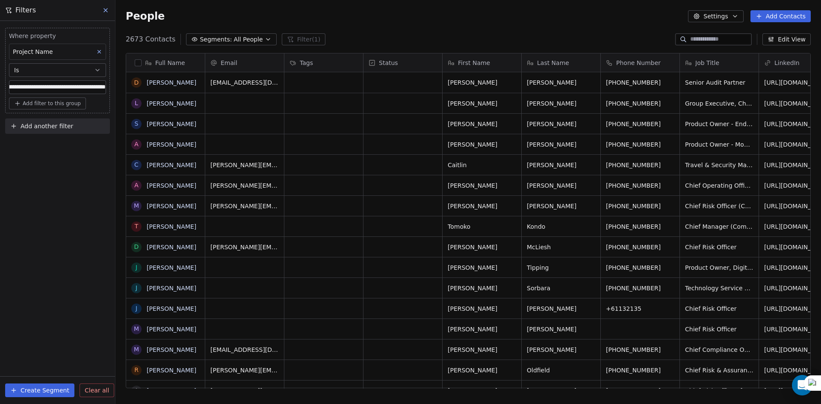
scroll to position [349, 699]
click at [77, 188] on div "**********" at bounding box center [57, 212] width 115 height 383
click at [36, 125] on span "Add another filter" at bounding box center [47, 126] width 53 height 9
click at [43, 150] on span "Contact properties" at bounding box center [42, 146] width 56 height 9
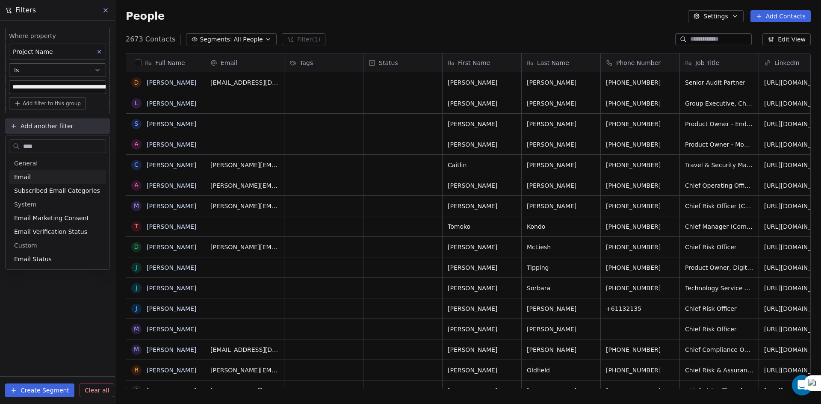
type input "*****"
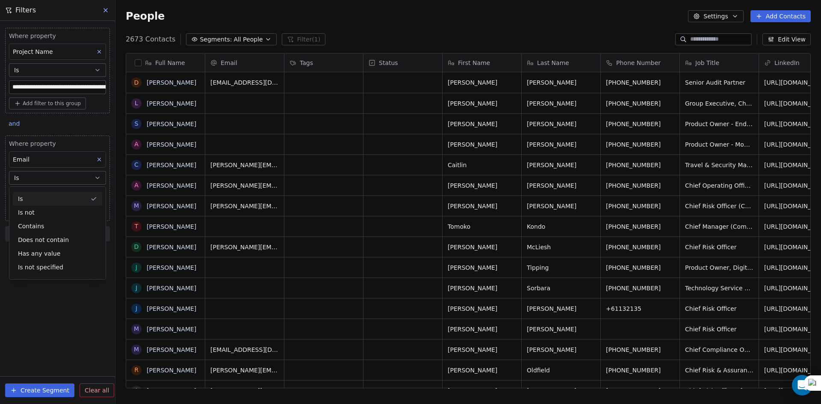
click at [36, 173] on button "Is" at bounding box center [57, 178] width 97 height 14
click at [41, 197] on input at bounding box center [57, 195] width 96 height 13
drag, startPoint x: 45, startPoint y: 284, endPoint x: 74, endPoint y: 194, distance: 94.1
click at [45, 282] on div "**********" at bounding box center [57, 212] width 115 height 383
click at [102, 160] on icon at bounding box center [99, 160] width 6 height 6
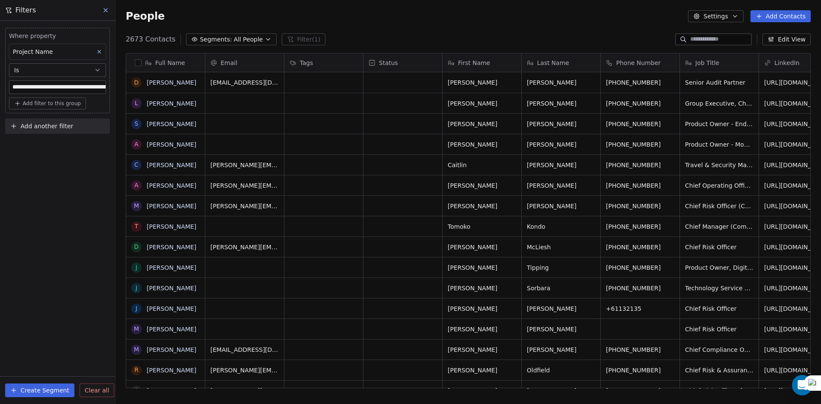
click at [66, 210] on div "**********" at bounding box center [57, 212] width 115 height 383
click at [38, 112] on div "**********" at bounding box center [57, 71] width 105 height 86
click at [40, 390] on button "Create Segment" at bounding box center [39, 391] width 69 height 14
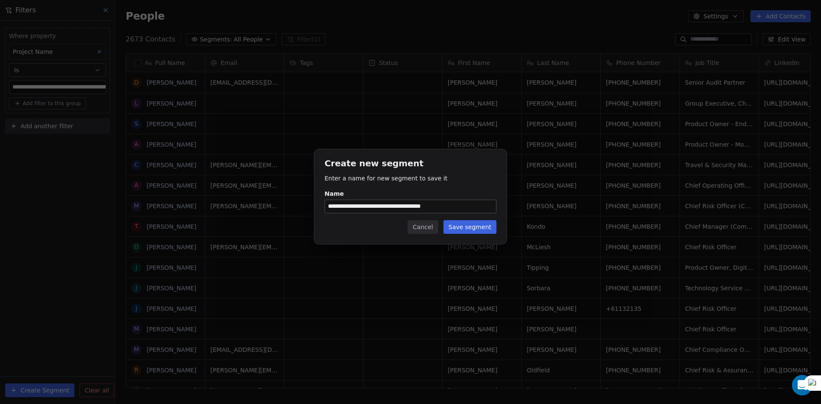
click at [445, 207] on input "**********" at bounding box center [410, 206] width 171 height 13
type input "**********"
drag, startPoint x: 465, startPoint y: 229, endPoint x: 469, endPoint y: 232, distance: 4.6
click at [467, 231] on button "Save segment" at bounding box center [470, 227] width 53 height 14
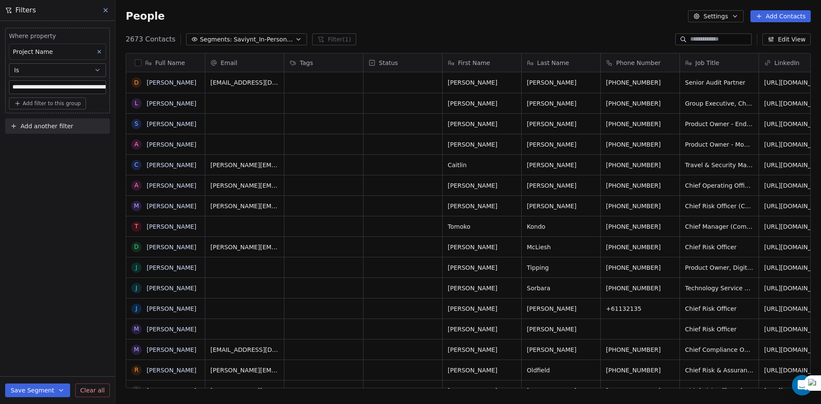
click at [71, 145] on div "**********" at bounding box center [57, 212] width 115 height 383
click at [20, 128] on button "Add another filter" at bounding box center [57, 125] width 105 height 15
click at [28, 144] on span "Contact properties" at bounding box center [42, 146] width 56 height 9
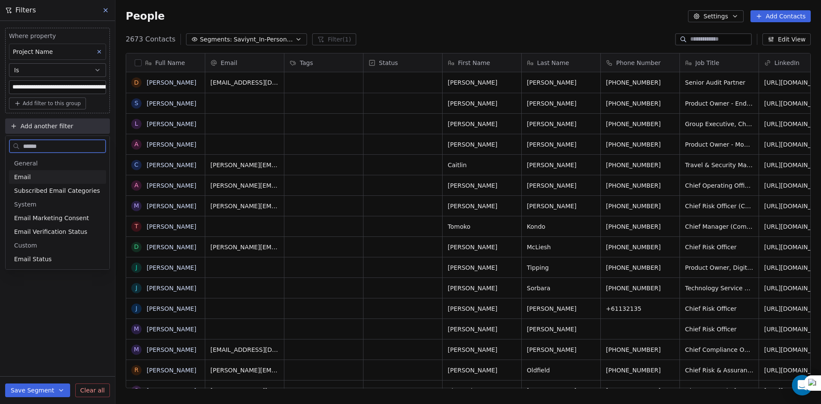
type input "*******"
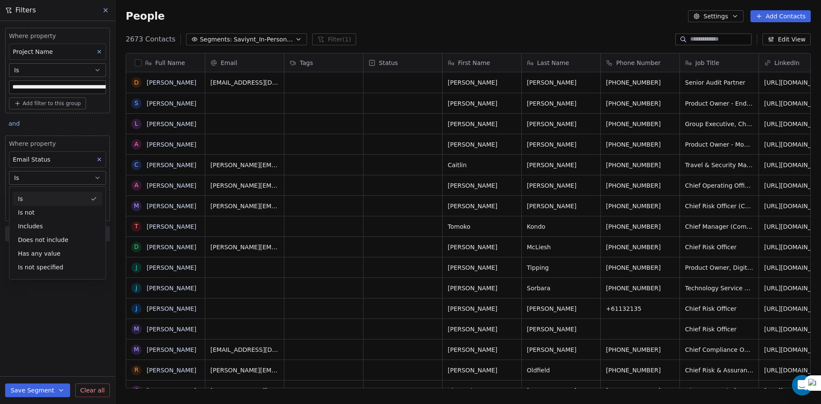
click at [56, 172] on button "Is" at bounding box center [57, 178] width 97 height 14
click at [41, 192] on body "**********" at bounding box center [410, 202] width 821 height 404
click at [32, 248] on div "safe" at bounding box center [64, 241] width 104 height 17
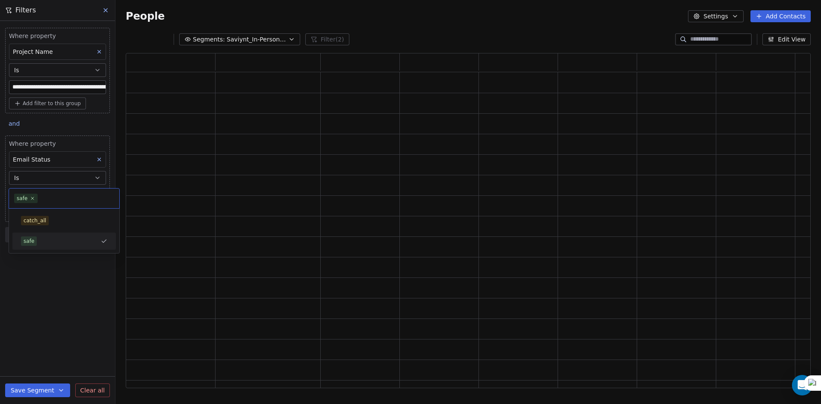
scroll to position [328, 679]
click at [30, 262] on div "**********" at bounding box center [57, 212] width 115 height 383
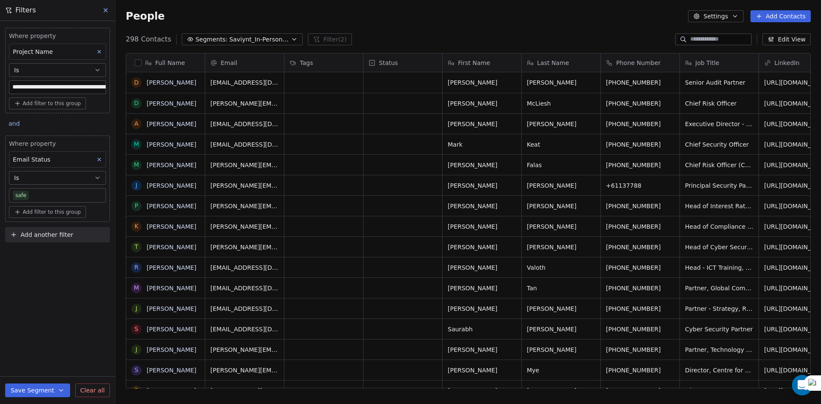
scroll to position [349, 699]
click at [135, 60] on button "button" at bounding box center [138, 62] width 7 height 7
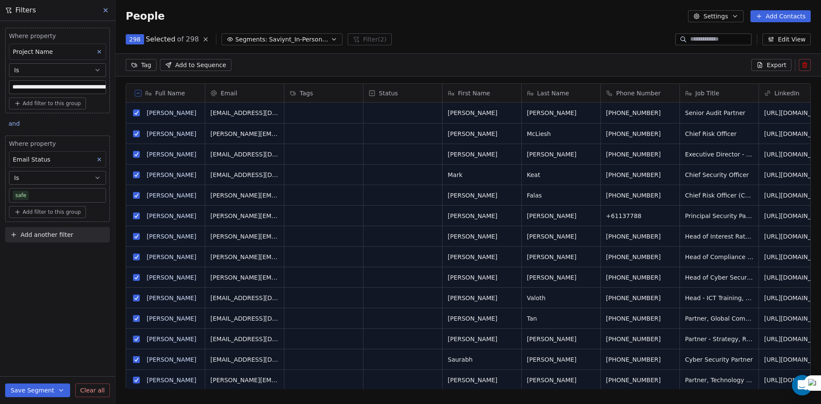
scroll to position [319, 699]
click at [775, 59] on div "Tag Add to Sequence Export" at bounding box center [468, 64] width 706 height 23
click at [776, 64] on span "Export" at bounding box center [777, 65] width 20 height 9
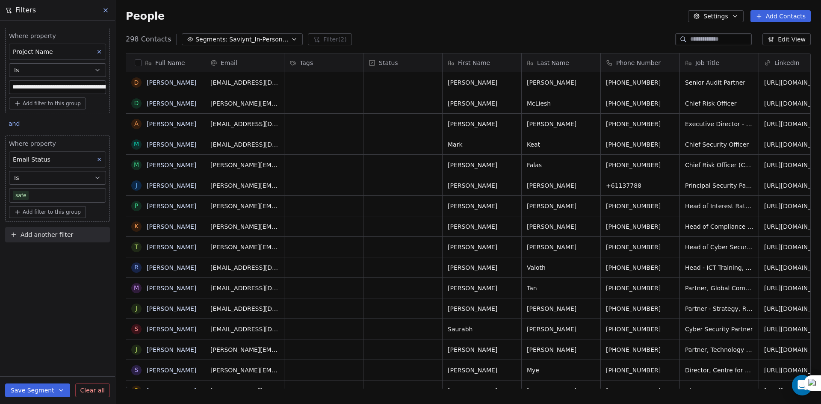
click at [731, 17] on button "Settings" at bounding box center [715, 16] width 55 height 12
drag, startPoint x: 725, startPoint y: 71, endPoint x: 692, endPoint y: 83, distance: 35.0
click at [725, 72] on span "Export" at bounding box center [722, 75] width 20 height 9
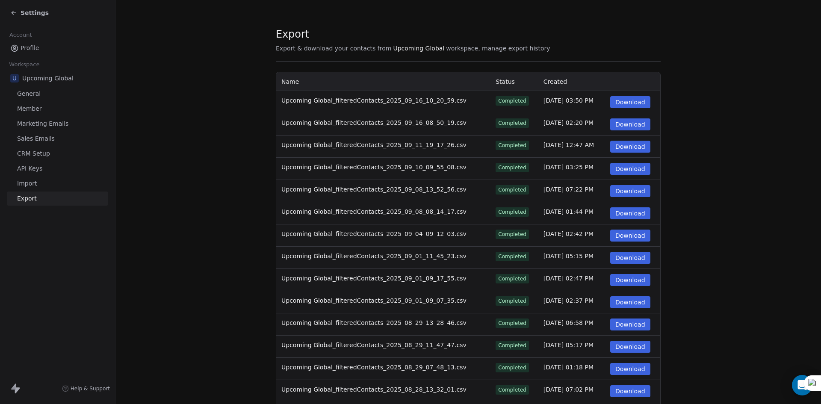
click at [615, 104] on button "Download" at bounding box center [630, 102] width 40 height 12
